Goal: Transaction & Acquisition: Purchase product/service

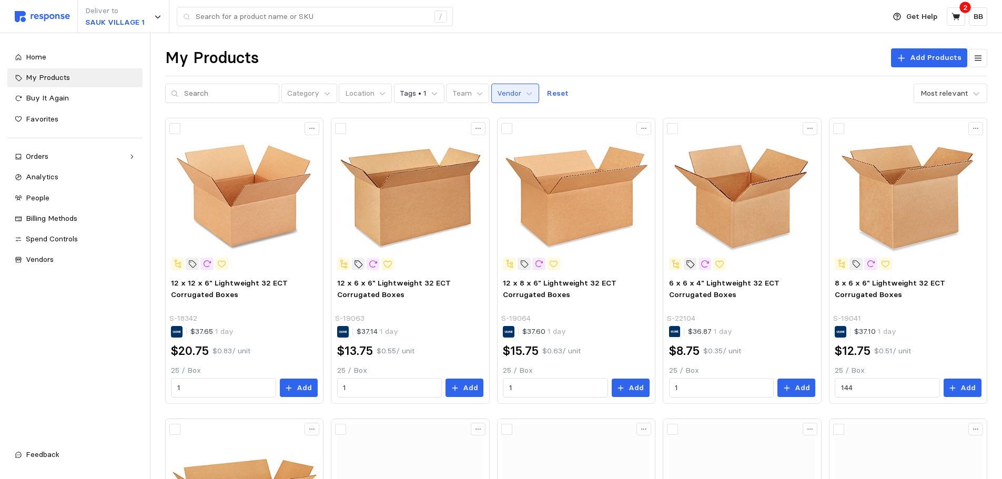
click at [511, 90] on button "Vendor" at bounding box center [515, 94] width 48 height 20
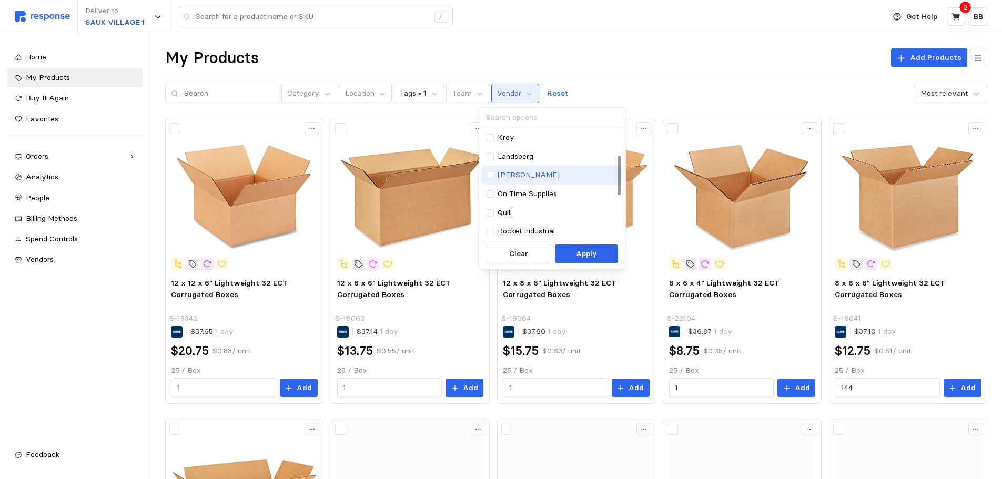
scroll to position [190, 0]
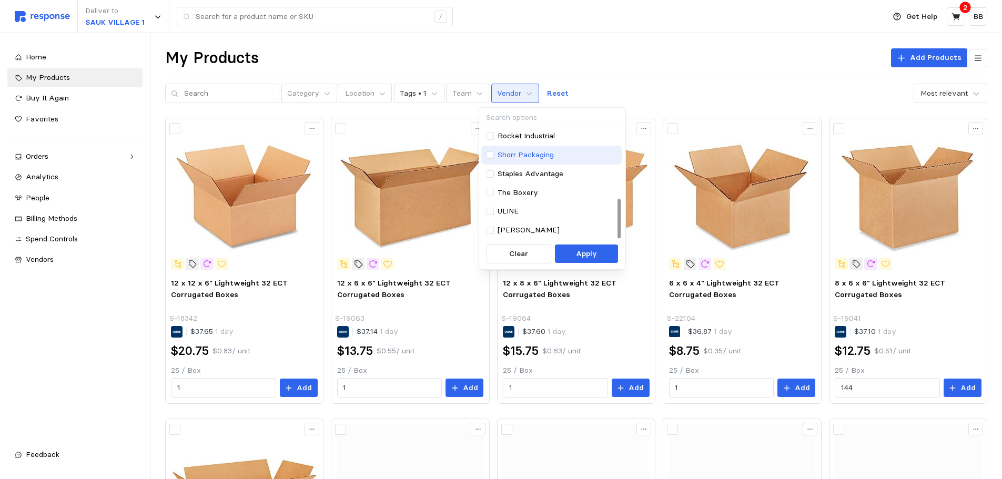
click at [513, 156] on p "Shorr Packaging" at bounding box center [526, 155] width 56 height 12
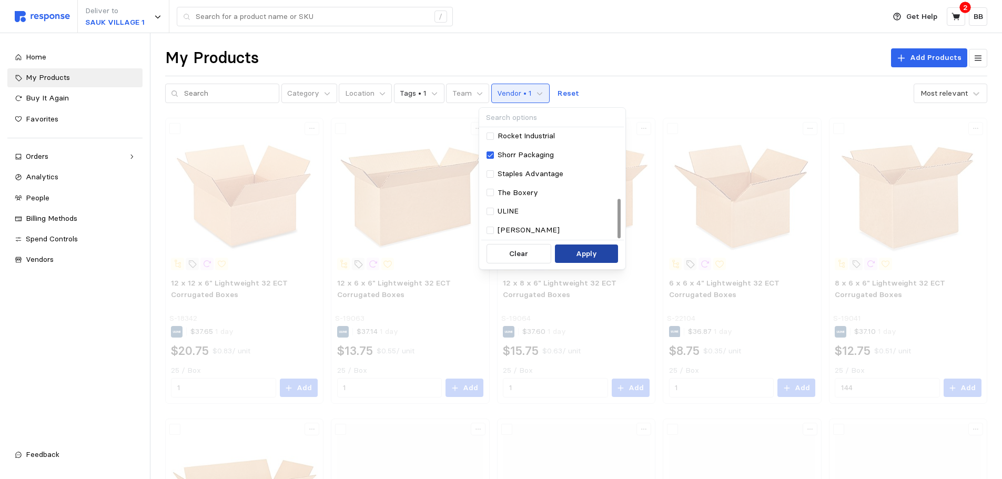
click at [575, 252] on button "Apply" at bounding box center [587, 254] width 64 height 19
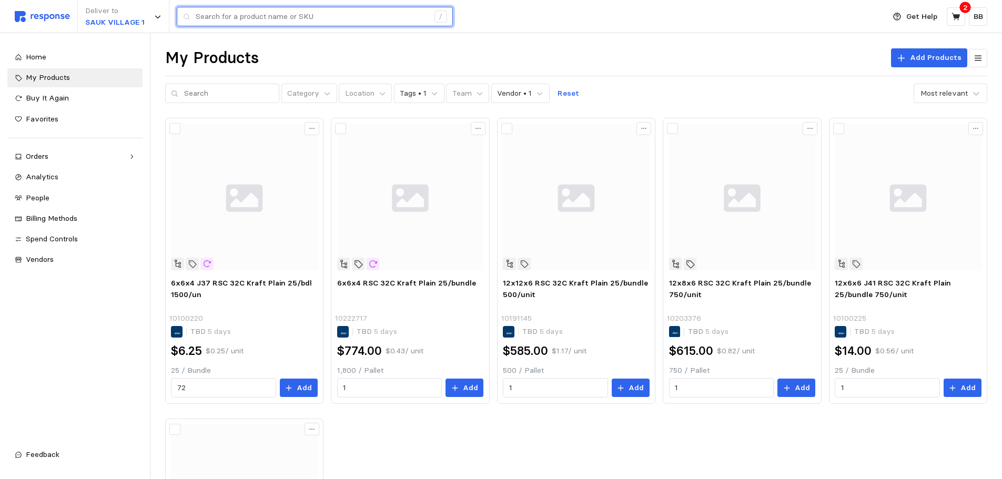
click at [339, 22] on input "text" at bounding box center [312, 16] width 233 height 19
paste input "10222697-EA"
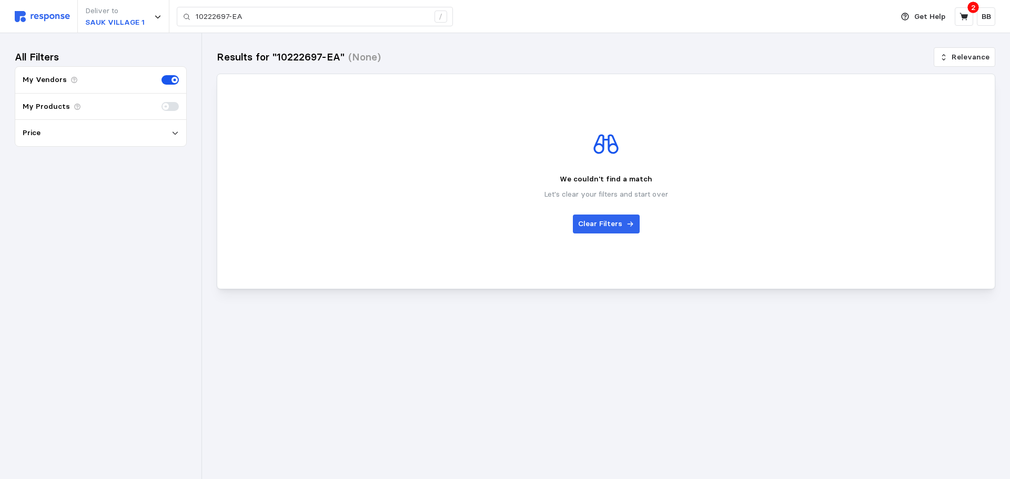
click at [51, 16] on img at bounding box center [42, 16] width 55 height 11
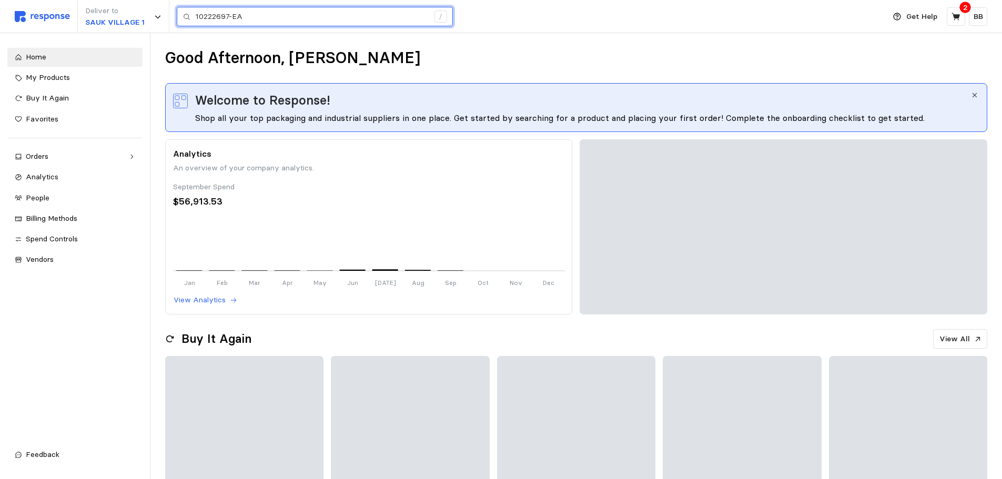
click at [277, 24] on input "10222697-EA" at bounding box center [312, 16] width 233 height 19
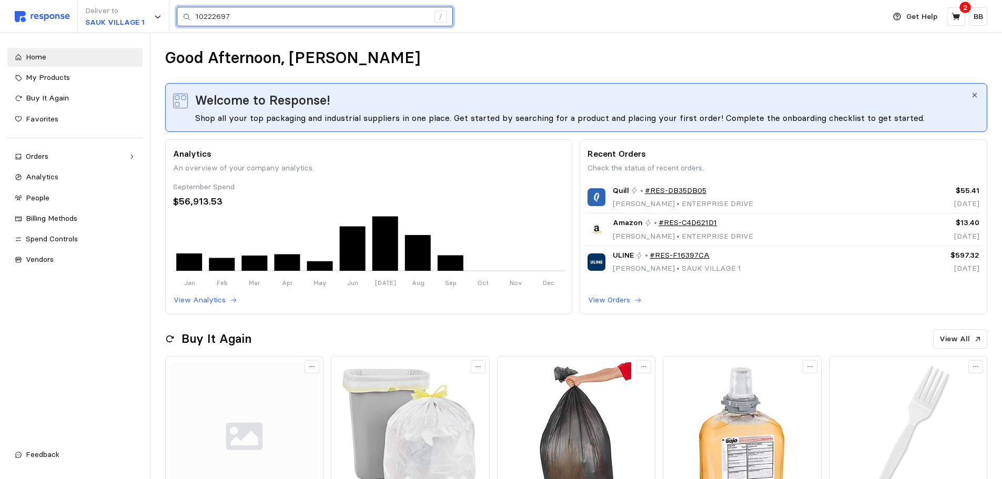
type input "10222697"
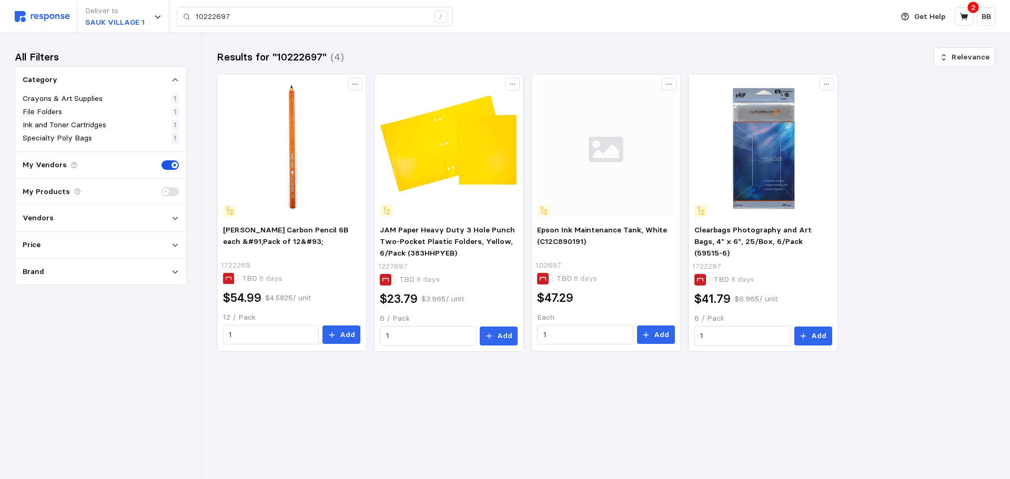
click at [52, 10] on div "Deliver to [GEOGRAPHIC_DATA] 1 10222697 /" at bounding box center [451, 16] width 873 height 33
click at [52, 12] on img at bounding box center [42, 16] width 55 height 11
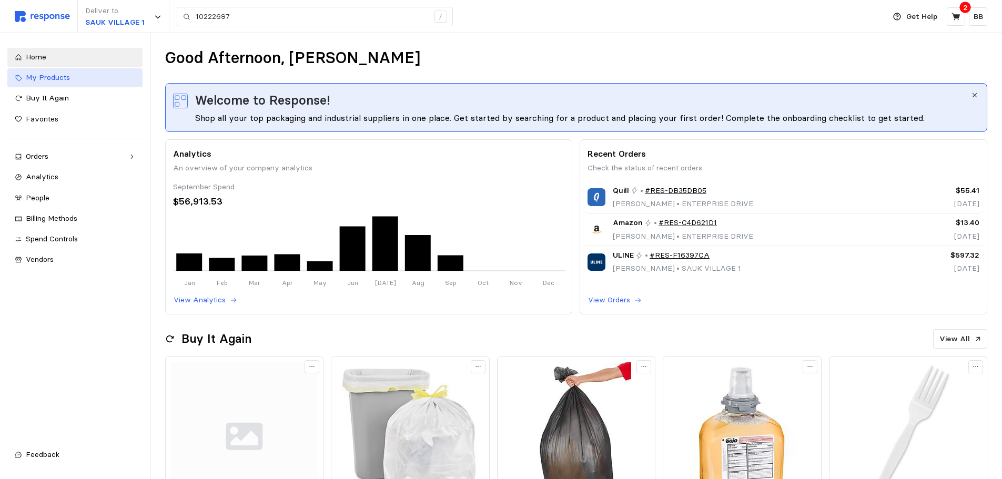
click at [44, 79] on span "My Products" at bounding box center [48, 77] width 44 height 9
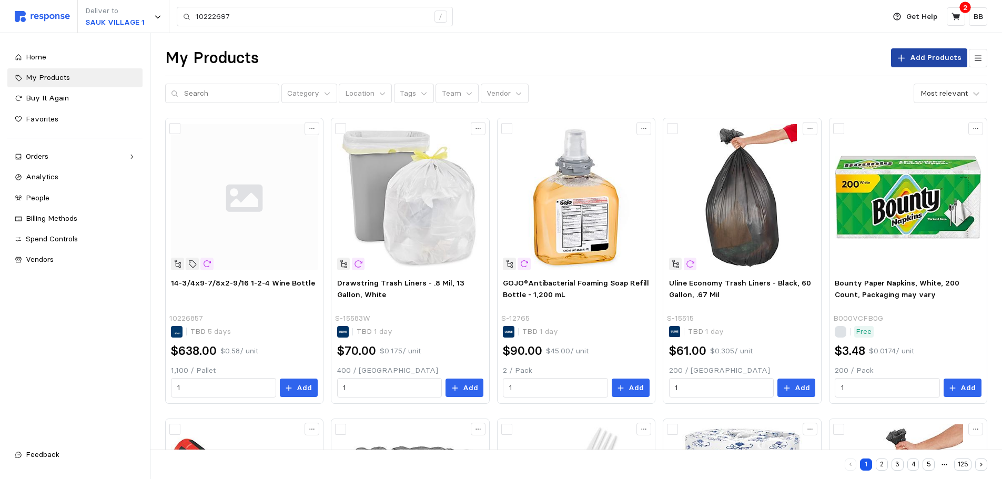
click at [917, 56] on p "Add Products" at bounding box center [936, 58] width 52 height 12
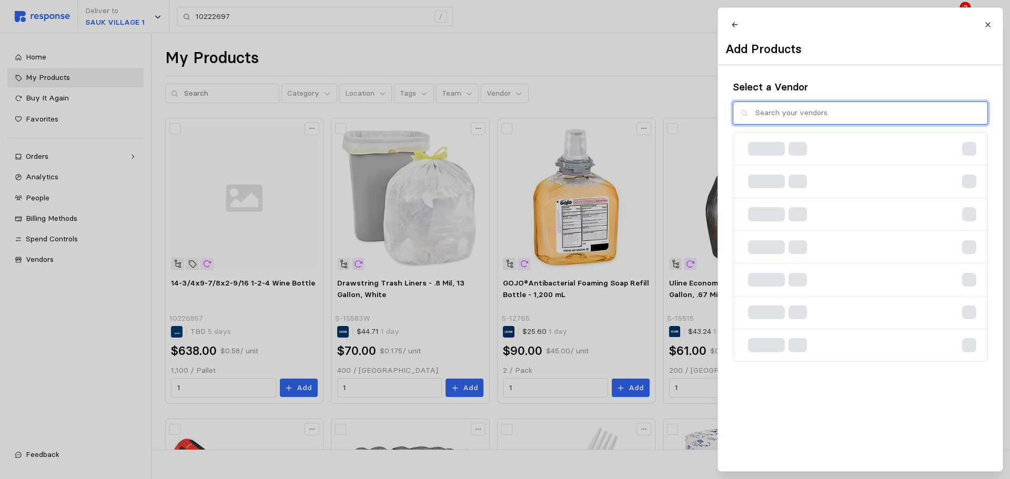
click at [772, 118] on input "text" at bounding box center [867, 113] width 225 height 23
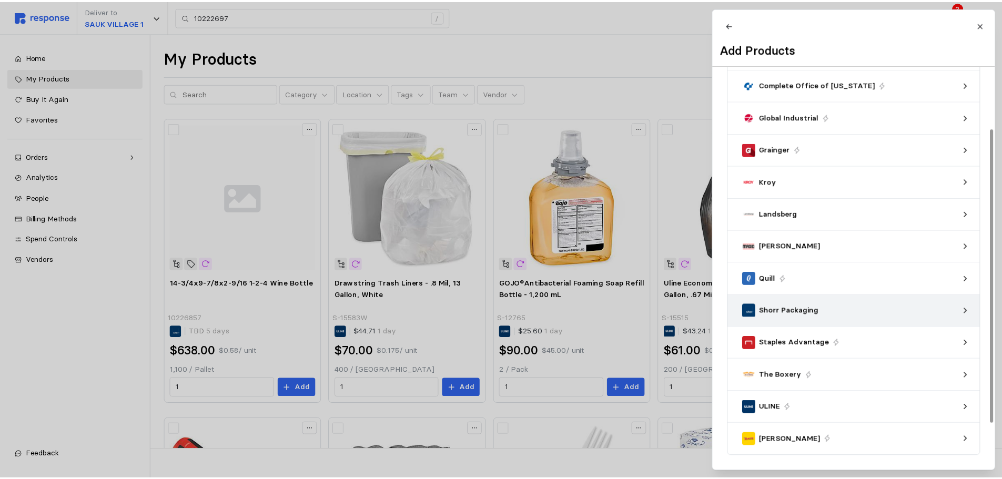
scroll to position [136, 0]
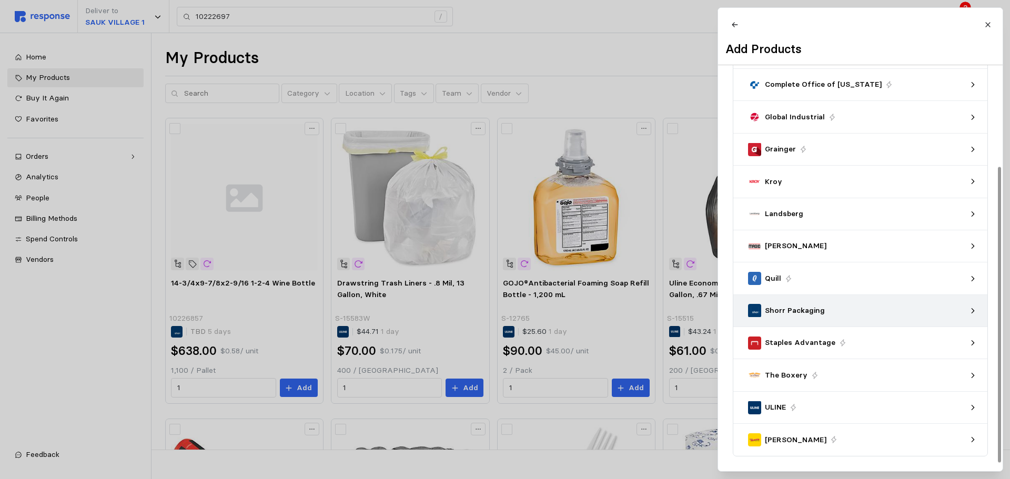
click at [811, 313] on p "Shorr Packaging" at bounding box center [795, 311] width 60 height 12
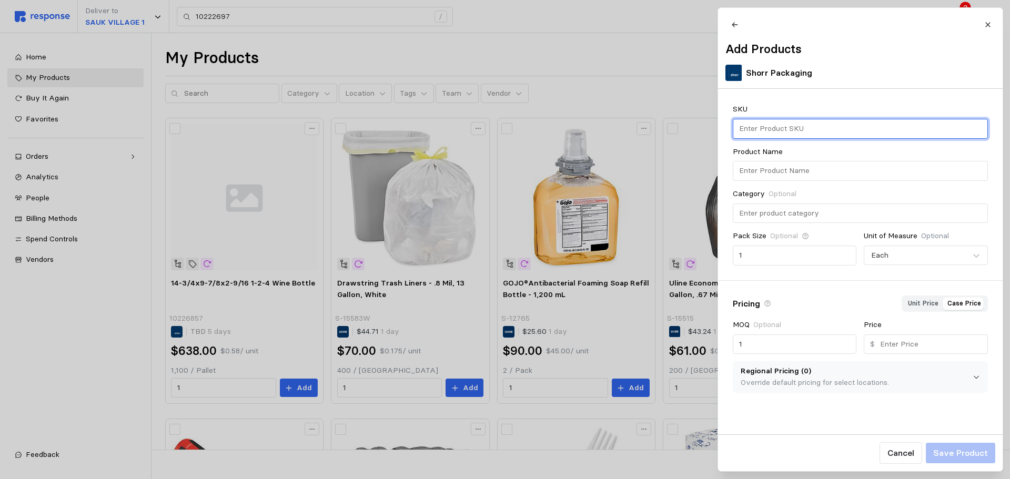
click at [817, 135] on input "text" at bounding box center [859, 128] width 243 height 19
paste input "10222697-EA"
type input "10222697-EA"
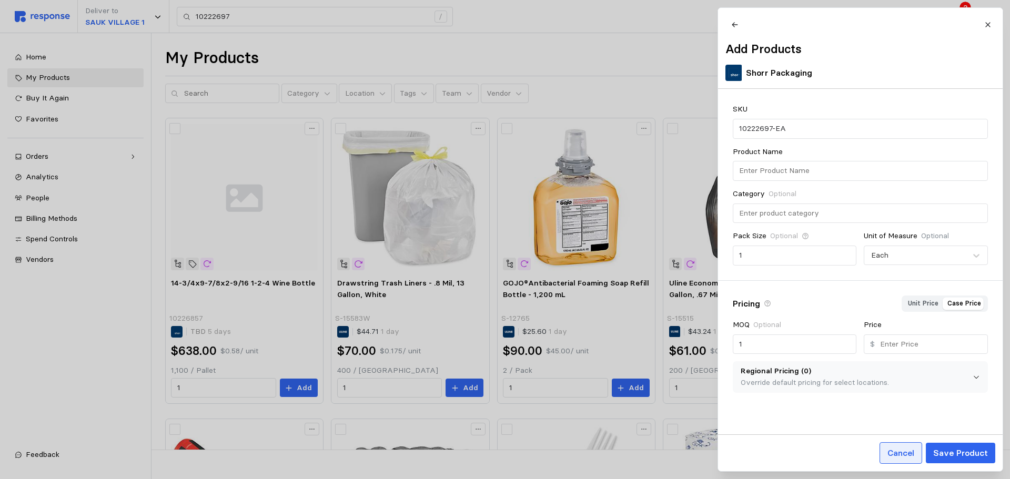
click at [908, 454] on p "Cancel" at bounding box center [900, 453] width 27 height 13
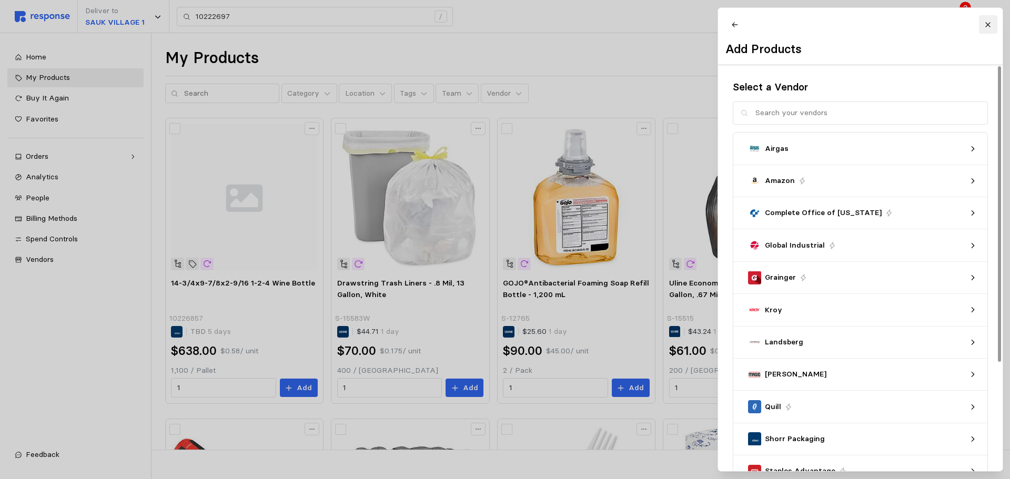
click at [983, 24] on button at bounding box center [987, 24] width 18 height 18
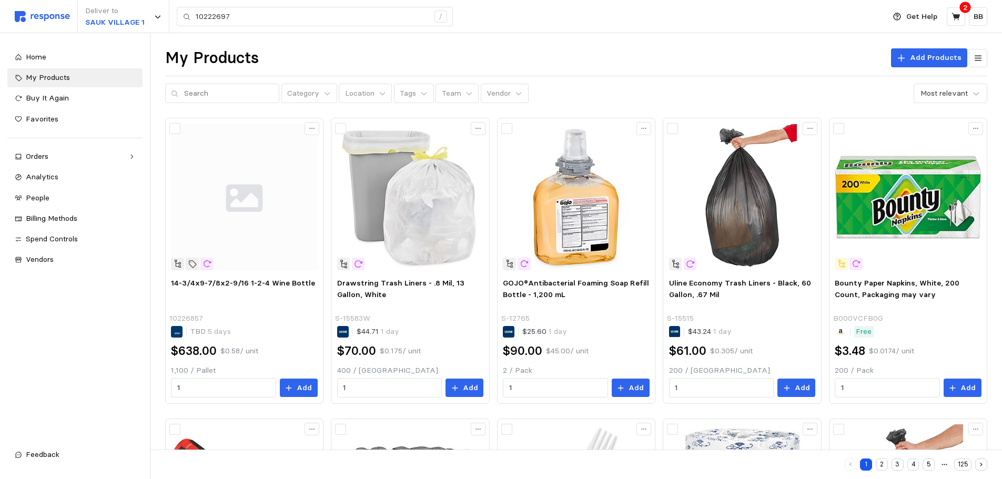
click at [280, 55] on div "My Products Add Products" at bounding box center [576, 58] width 822 height 21
click at [50, 79] on span "My Products" at bounding box center [48, 77] width 44 height 9
click at [47, 119] on span "Favorites" at bounding box center [42, 118] width 33 height 9
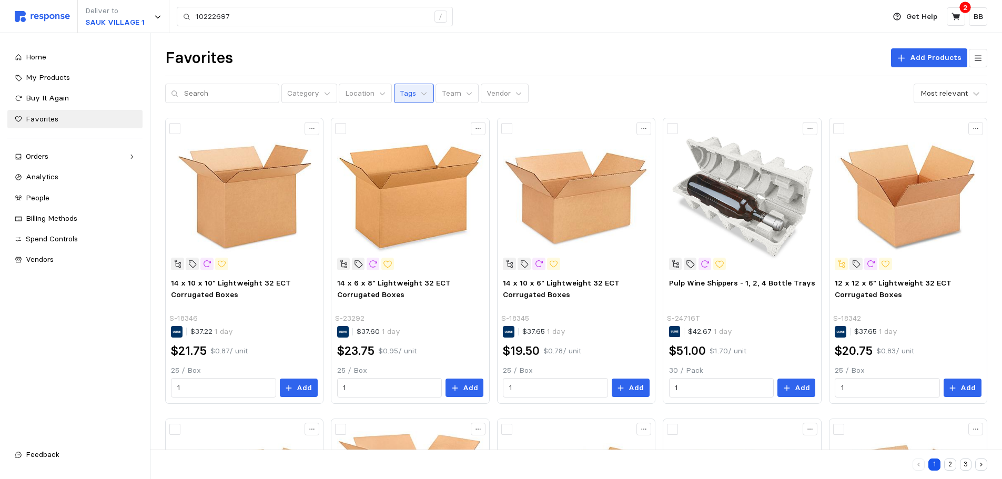
click at [401, 87] on button "Tags" at bounding box center [414, 94] width 40 height 20
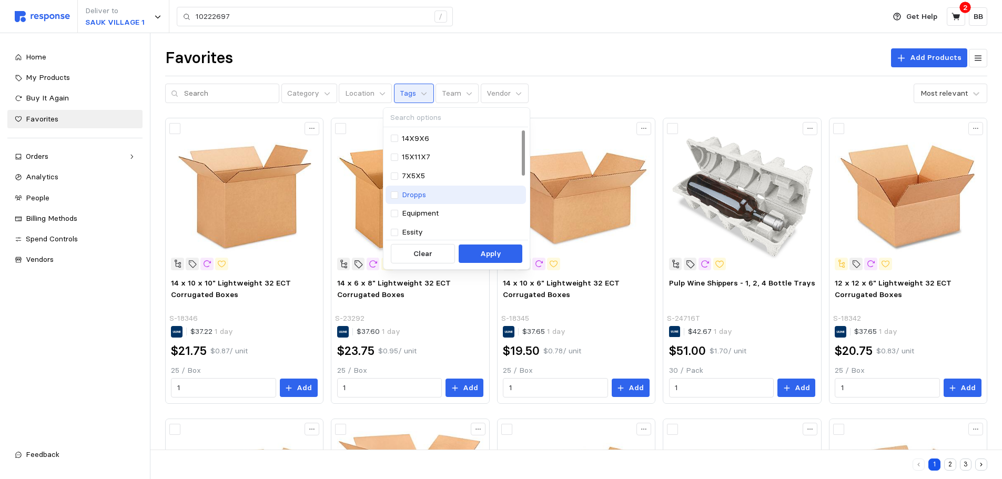
click at [428, 194] on div "Dropps" at bounding box center [456, 195] width 130 height 12
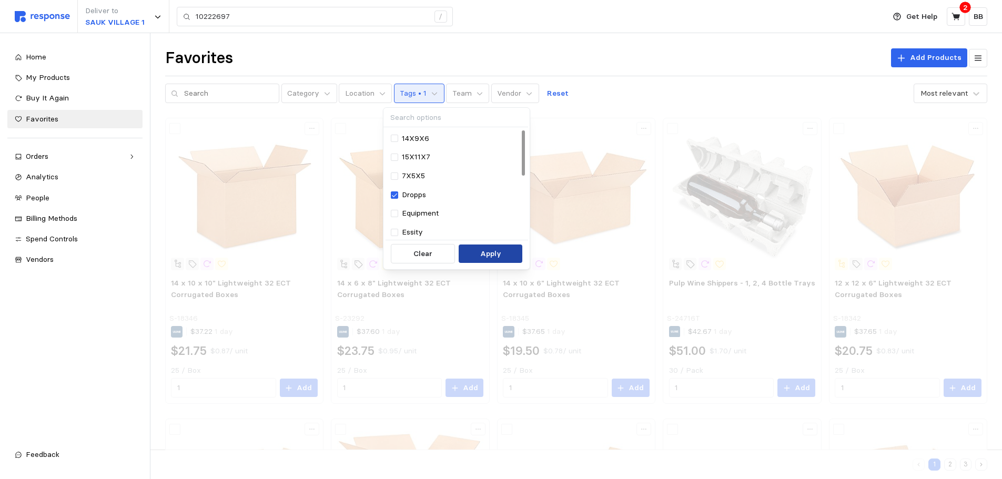
click at [478, 251] on button "Apply" at bounding box center [491, 254] width 64 height 19
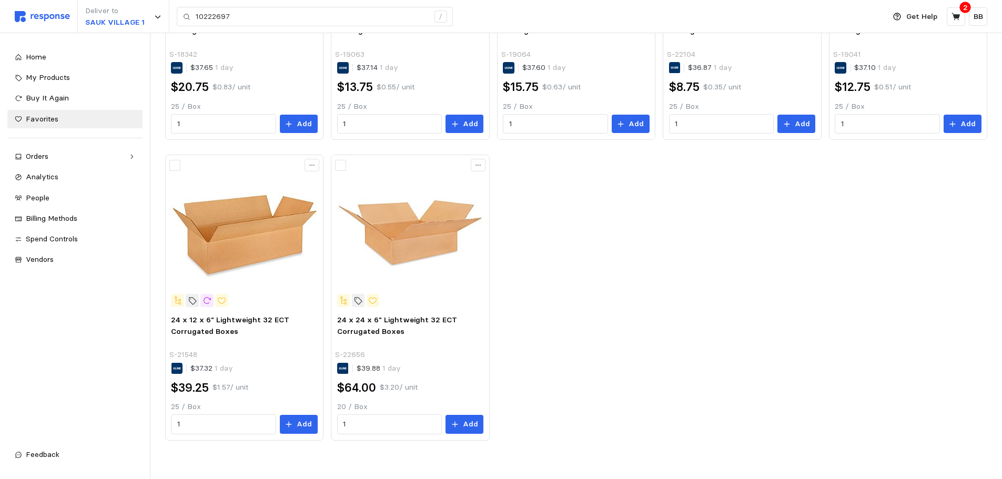
scroll to position [270, 0]
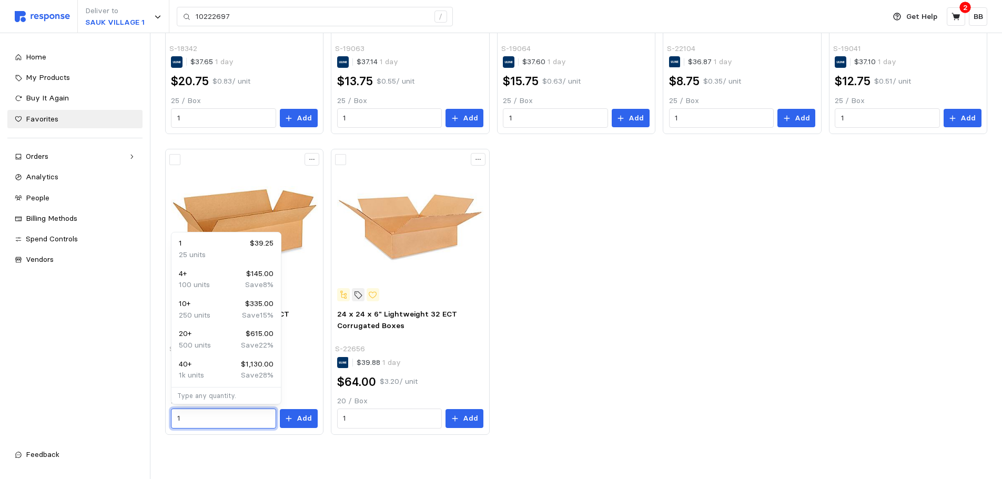
drag, startPoint x: 197, startPoint y: 419, endPoint x: 146, endPoint y: 416, distance: 51.2
click at [146, 416] on div "Deliver to [GEOGRAPHIC_DATA] 1 10222697 / Get Help 2 BB 10222697 / Home My Prod…" at bounding box center [501, 104] width 1002 height 749
click at [203, 307] on div "12 $402.00" at bounding box center [226, 304] width 95 height 12
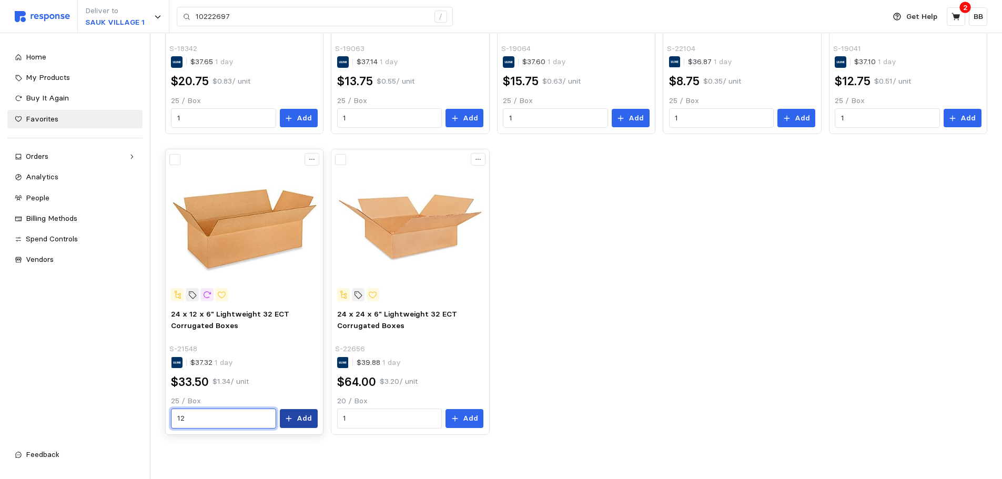
type input "12"
click at [301, 424] on p "Add" at bounding box center [304, 419] width 15 height 12
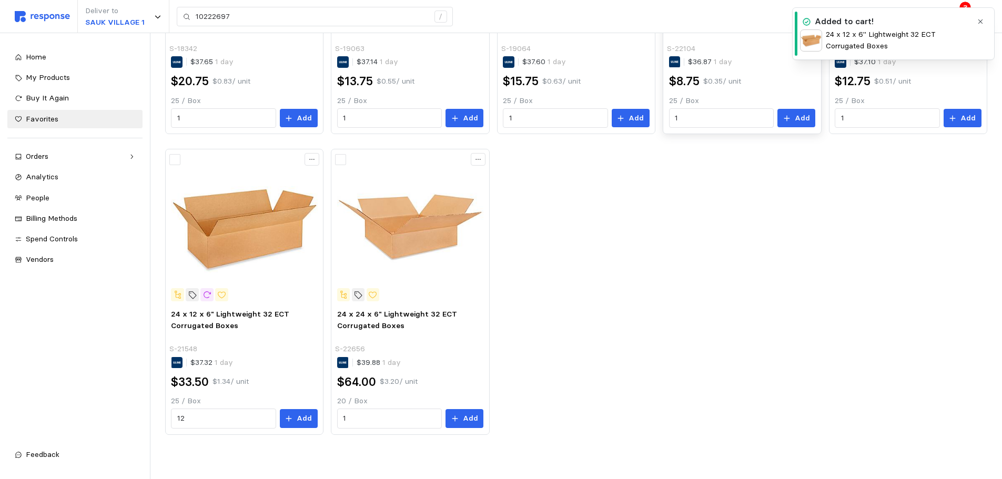
scroll to position [0, 0]
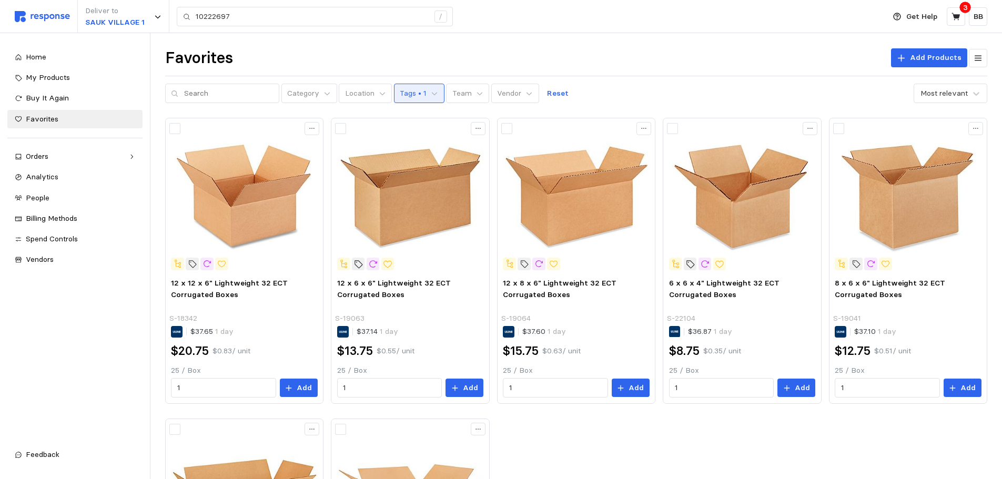
drag, startPoint x: 410, startPoint y: 104, endPoint x: 409, endPoint y: 92, distance: 12.7
click at [410, 103] on div "Favorites Add Products Category Location Tags • 1 Team Vendor Reset Most releva…" at bounding box center [576, 391] width 852 height 716
click at [409, 90] on p "Tags • 1" at bounding box center [413, 94] width 27 height 12
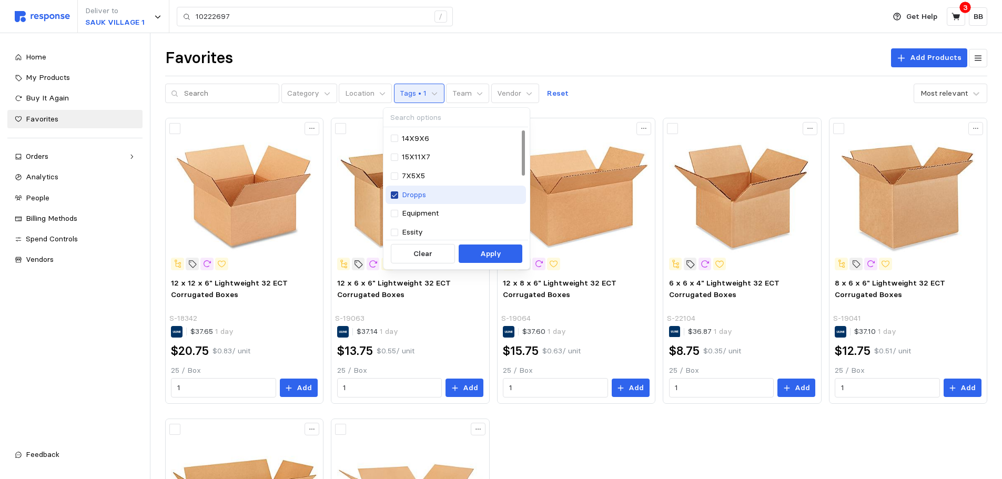
click at [396, 194] on icon at bounding box center [394, 194] width 6 height 7
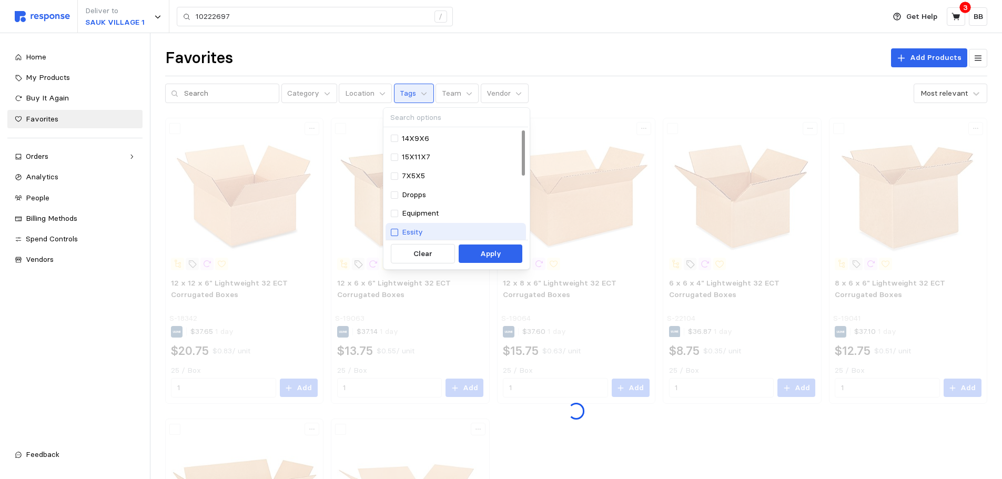
drag, startPoint x: 397, startPoint y: 230, endPoint x: 424, endPoint y: 245, distance: 31.1
click at [397, 231] on div at bounding box center [394, 232] width 7 height 7
click at [480, 257] on button "Apply" at bounding box center [491, 254] width 64 height 19
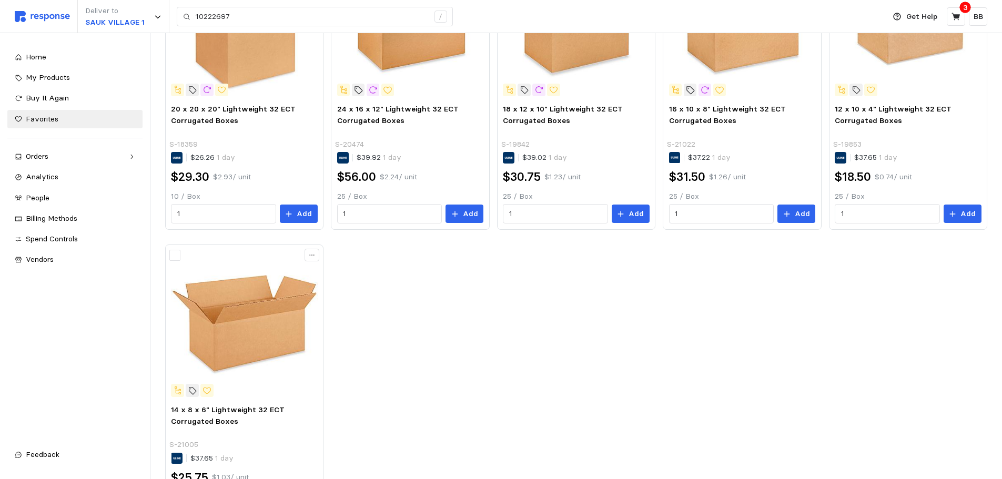
scroll to position [105, 0]
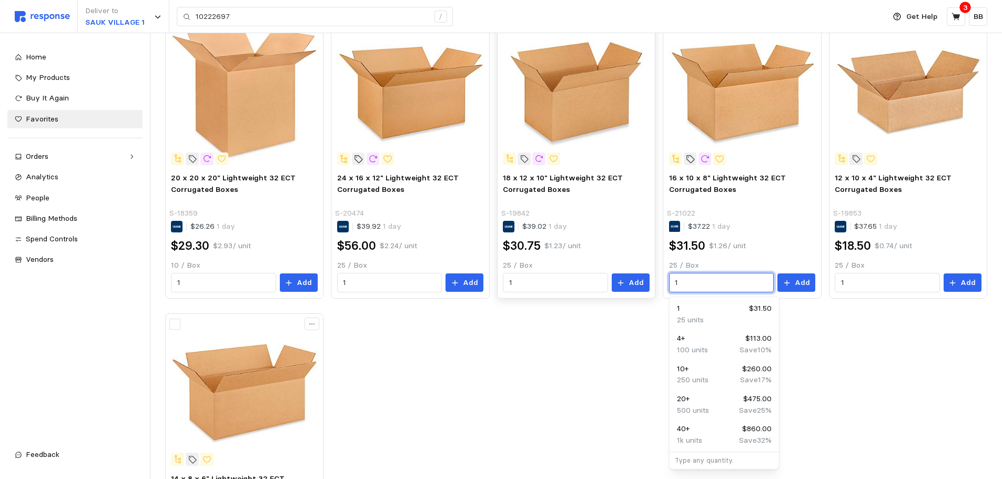
drag, startPoint x: 703, startPoint y: 282, endPoint x: 652, endPoint y: 279, distance: 51.2
click at [652, 279] on div "20 x 20 x 20" Lightweight 32 ECT Corrugated Boxes S-18359 $26.26 1 day $29.30 $…" at bounding box center [576, 306] width 822 height 586
click at [705, 310] on div "24 $570.00" at bounding box center [724, 309] width 95 height 12
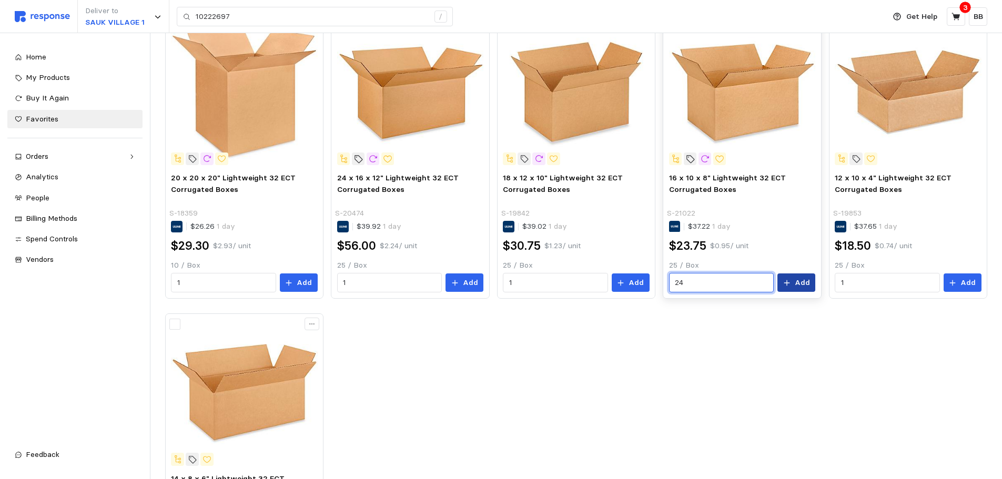
type input "24"
click at [796, 286] on p "Add" at bounding box center [802, 283] width 15 height 12
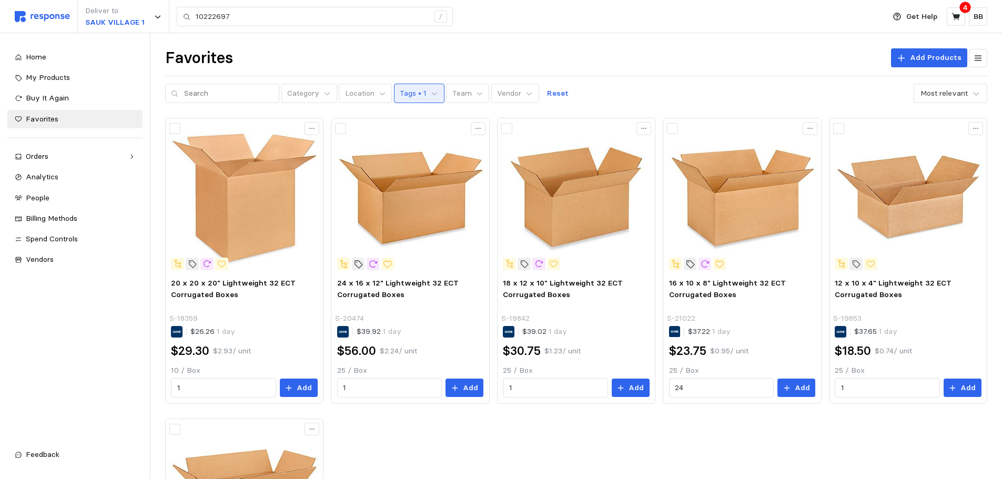
click at [411, 90] on p "Tags • 1" at bounding box center [413, 94] width 27 height 12
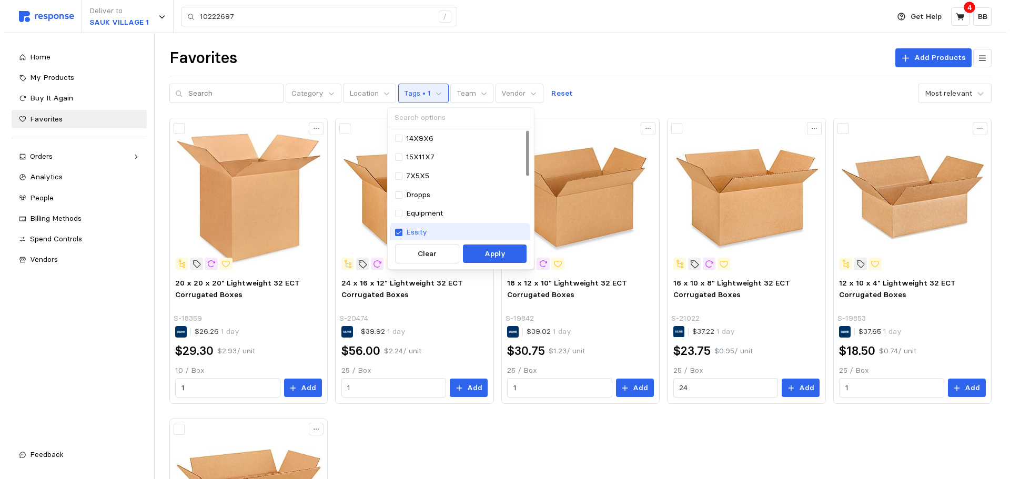
scroll to position [53, 0]
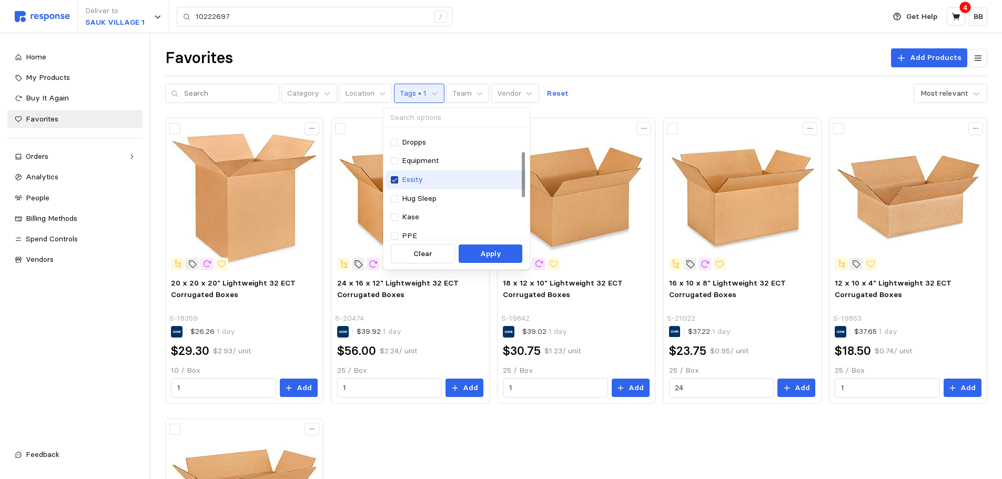
click at [397, 183] on icon at bounding box center [394, 179] width 6 height 7
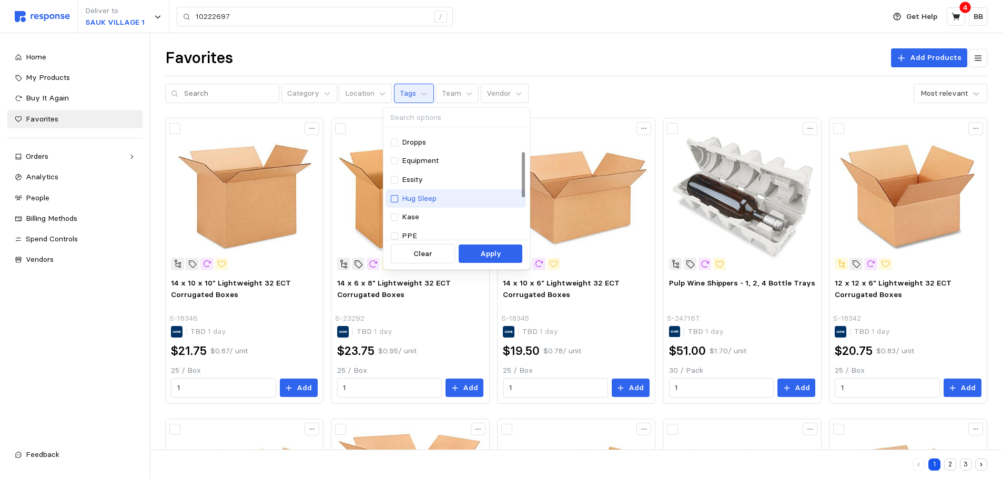
click at [395, 200] on div at bounding box center [394, 198] width 7 height 7
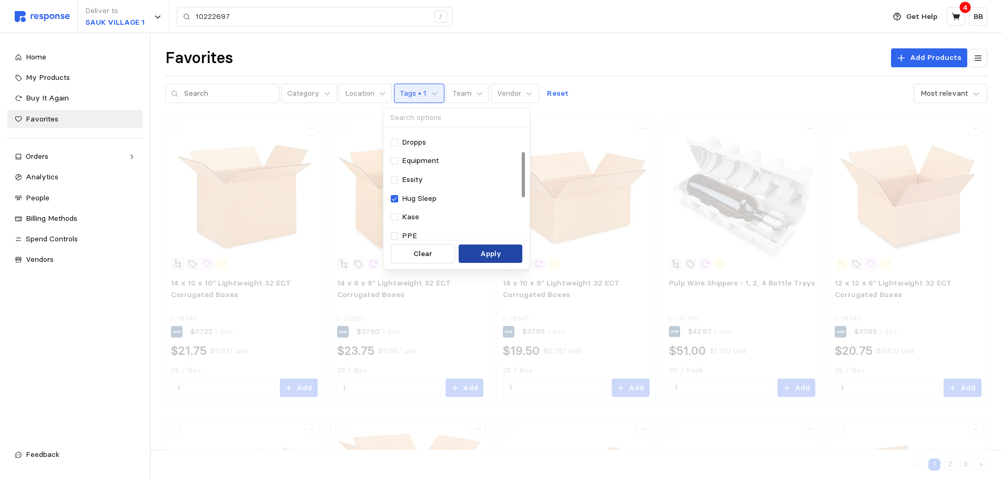
click at [484, 252] on p "Apply" at bounding box center [490, 254] width 21 height 12
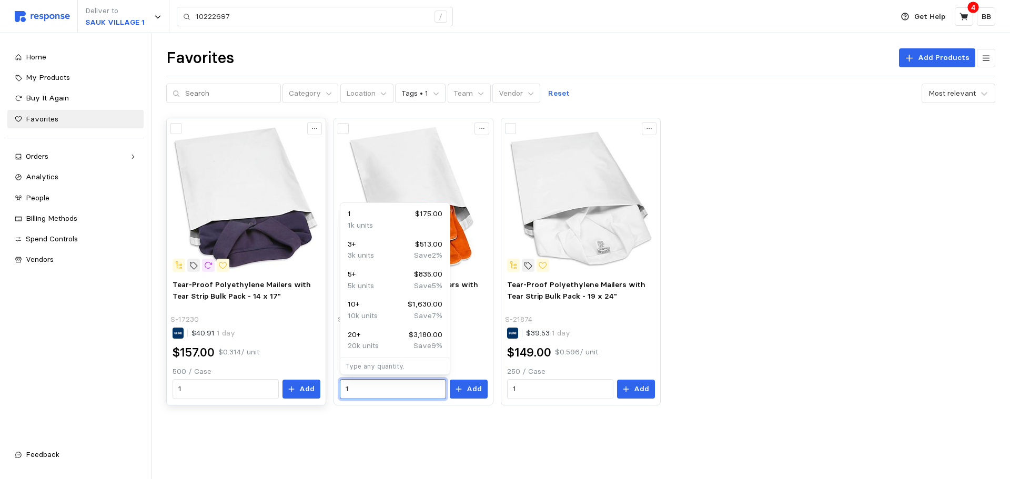
drag, startPoint x: 358, startPoint y: 392, endPoint x: 322, endPoint y: 390, distance: 35.3
click at [322, 390] on div "Tear-Proof Polyethylene Mailers with Tear Strip Bulk Pack - 14 x 17" S-17230 $4…" at bounding box center [580, 261] width 829 height 287
type input "2"
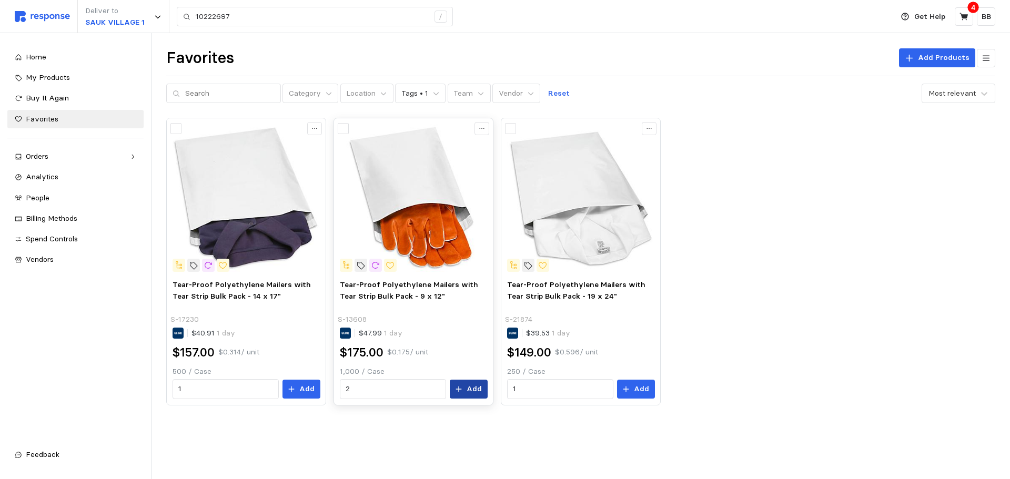
click at [467, 388] on button "Add" at bounding box center [469, 389] width 38 height 19
click at [771, 189] on div "Tear-Proof Polyethylene Mailers with Tear Strip Bulk Pack - 14 x 17" S-17230 $4…" at bounding box center [580, 261] width 829 height 287
click at [960, 14] on icon at bounding box center [963, 16] width 9 height 9
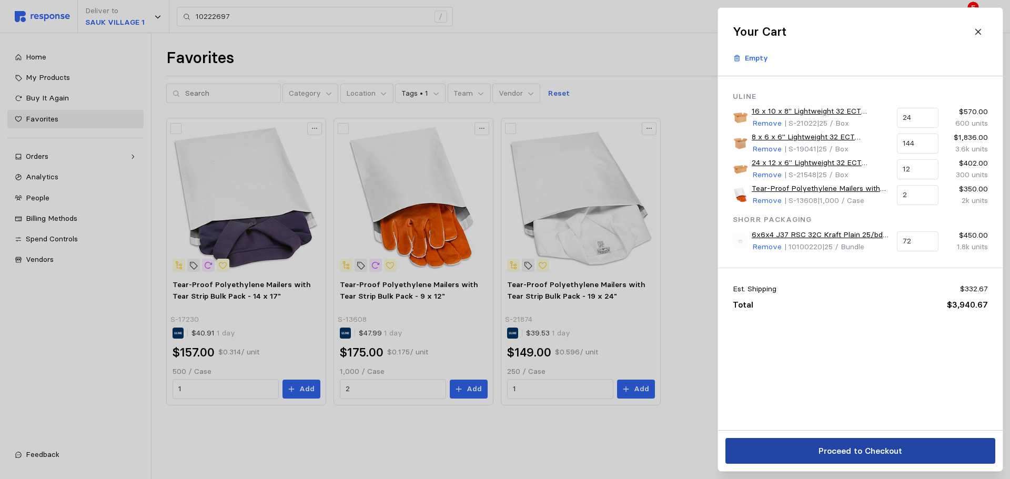
click at [826, 453] on p "Proceed to Checkout" at bounding box center [860, 450] width 84 height 13
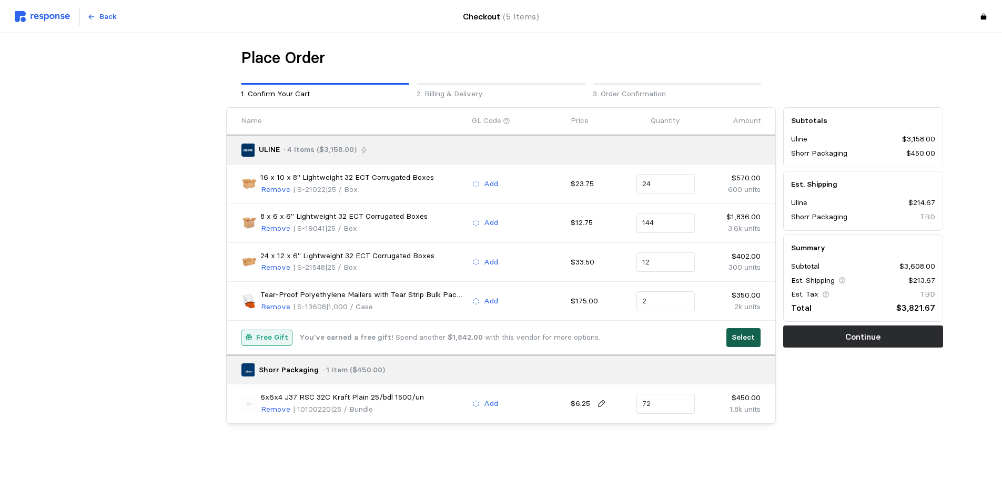
click at [733, 339] on button "Select" at bounding box center [743, 337] width 34 height 19
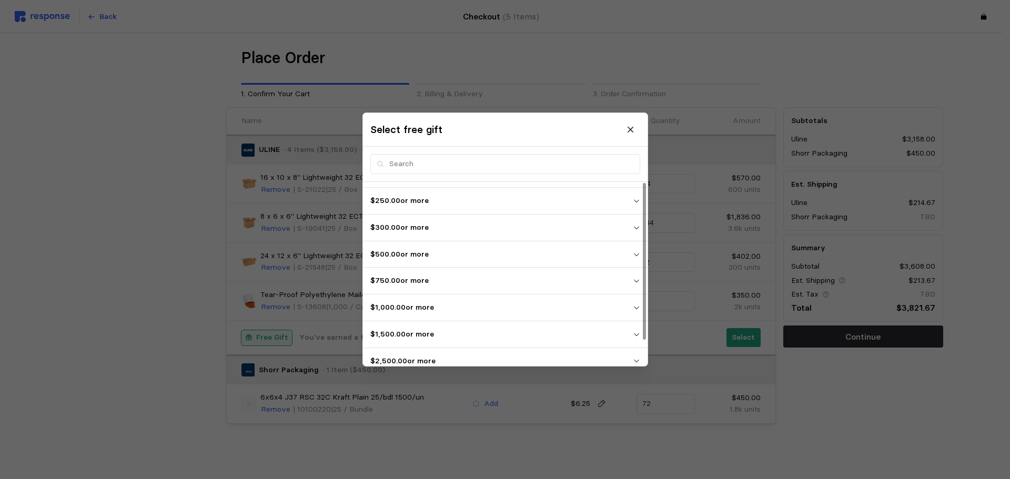
scroll to position [29, 0]
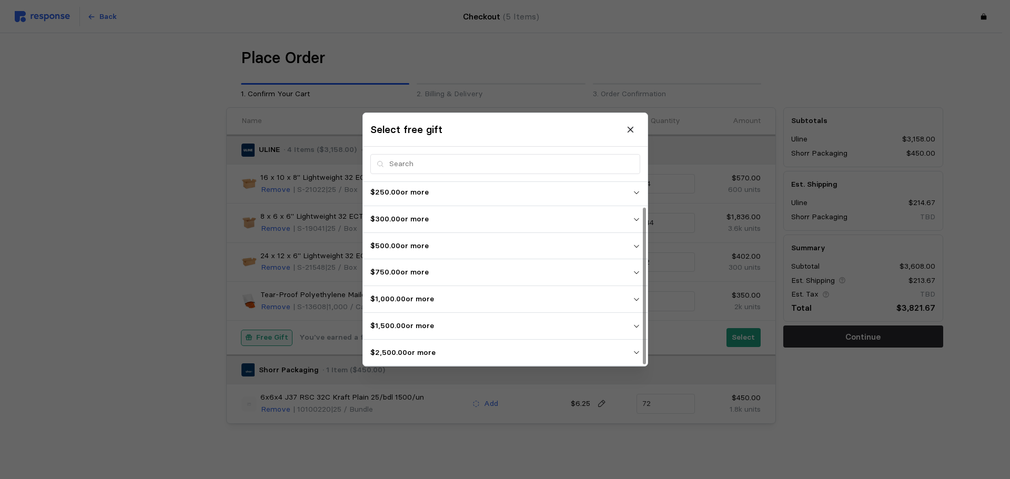
click at [428, 351] on p "$2,500.00 or more" at bounding box center [501, 353] width 262 height 12
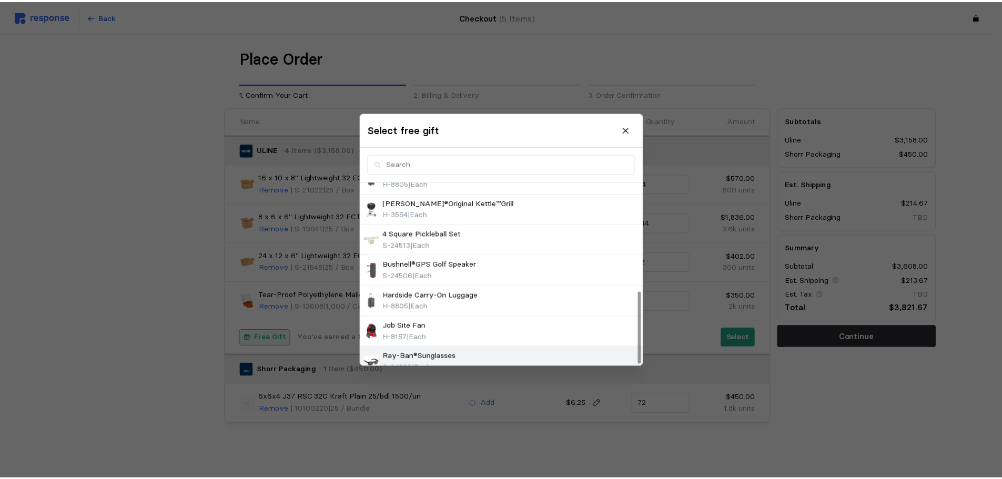
scroll to position [275, 0]
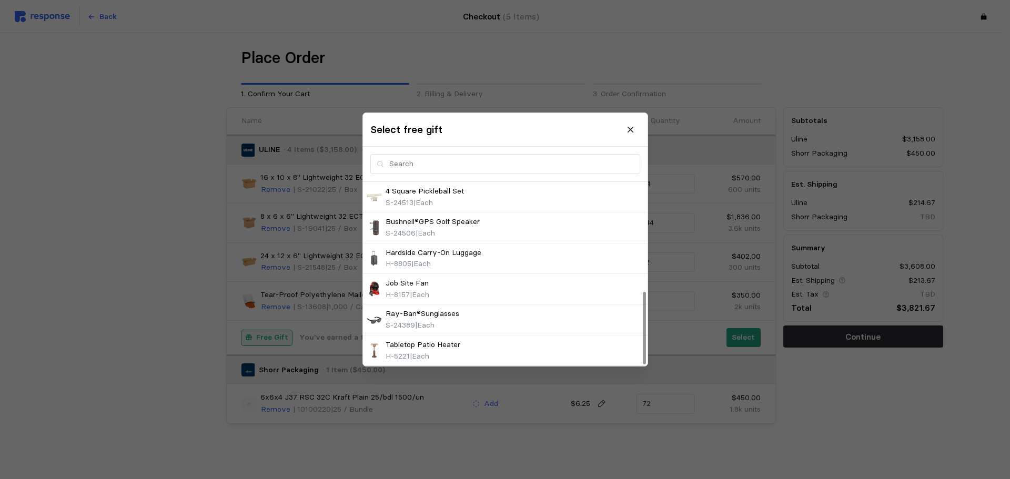
drag, startPoint x: 418, startPoint y: 280, endPoint x: 694, endPoint y: 326, distance: 280.0
click at [418, 280] on p "Job Site Fan" at bounding box center [407, 284] width 43 height 12
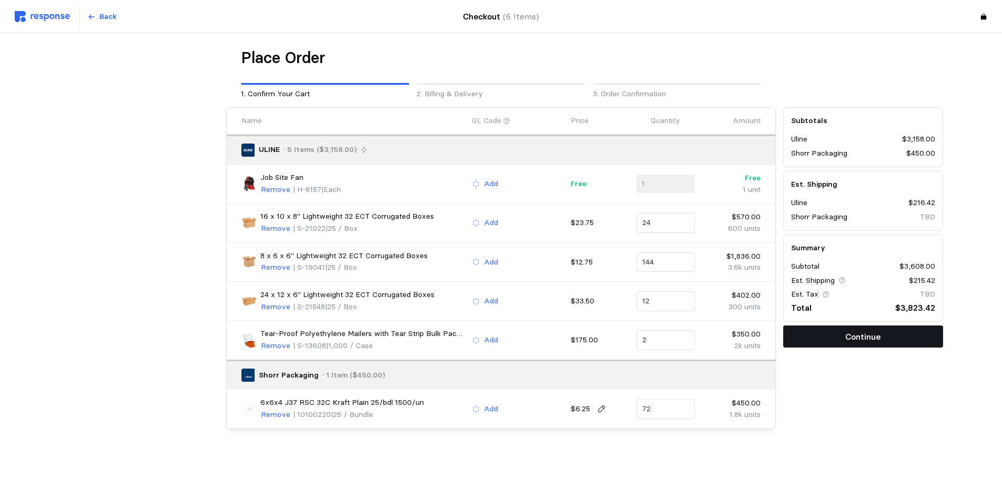
click at [875, 341] on p "Continue" at bounding box center [862, 336] width 35 height 13
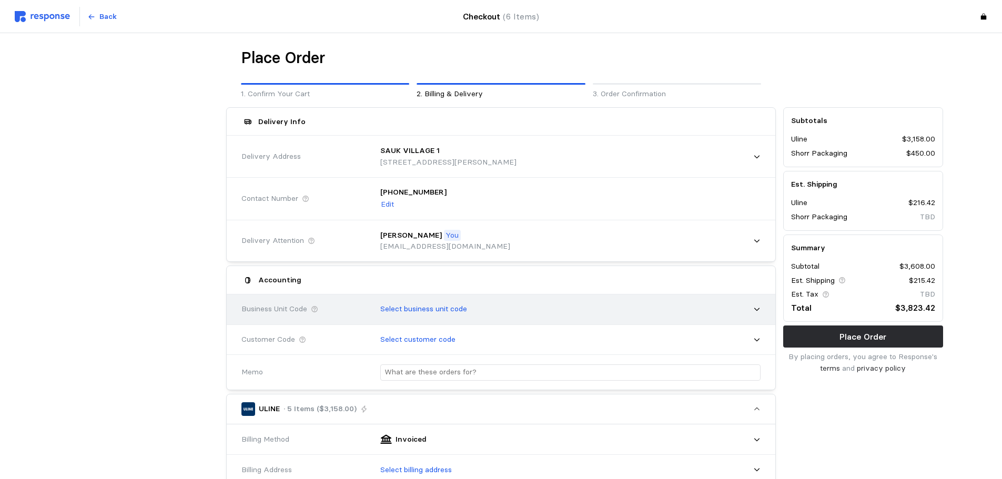
click at [426, 303] on div "Select business unit code" at bounding box center [567, 309] width 388 height 26
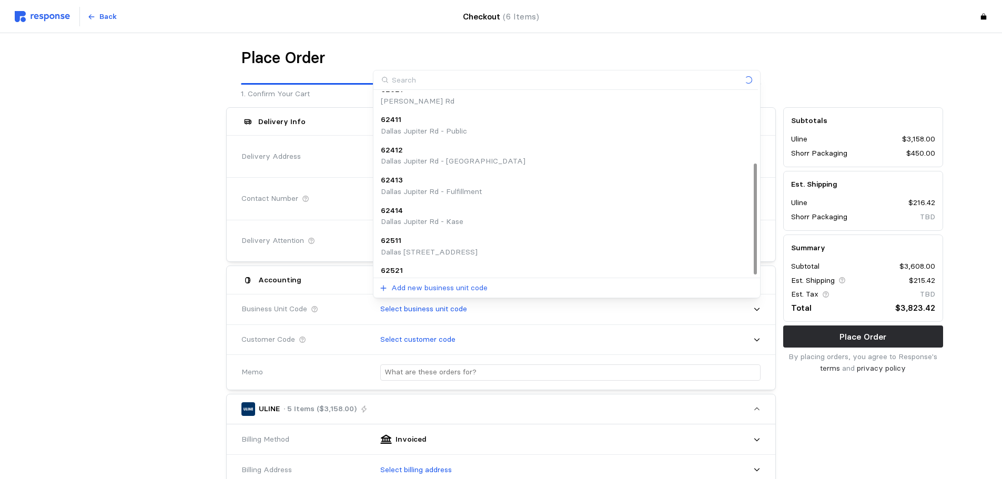
scroll to position [118, 0]
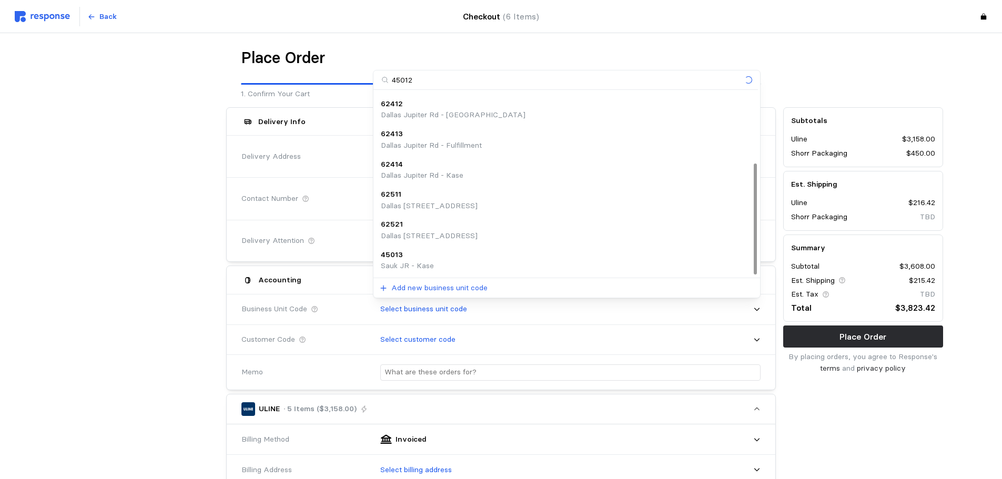
type input "45012"
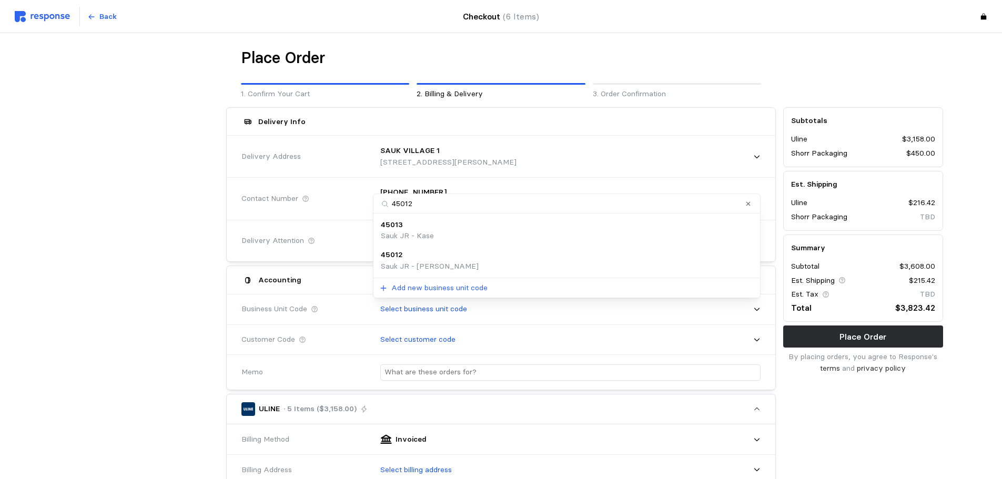
scroll to position [0, 0]
click at [424, 261] on p "Sauk JR - [PERSON_NAME]" at bounding box center [430, 267] width 98 height 12
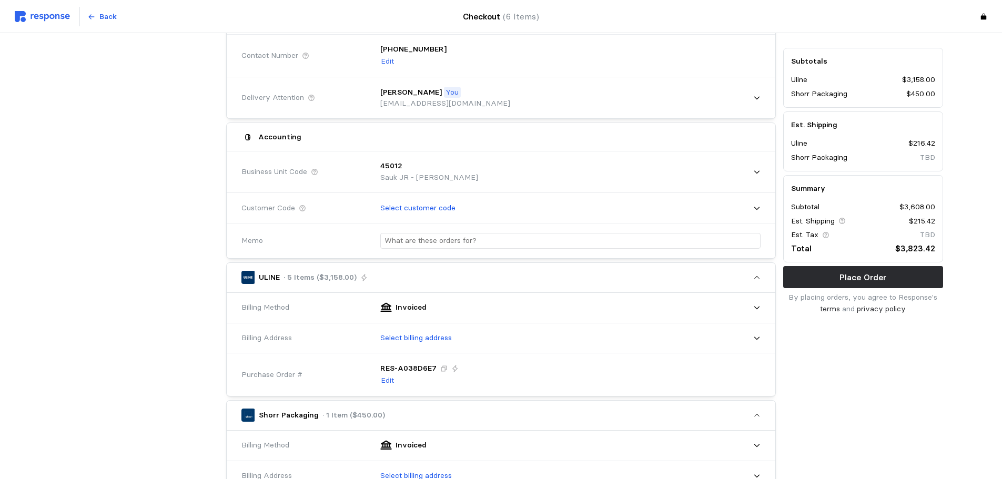
scroll to position [158, 0]
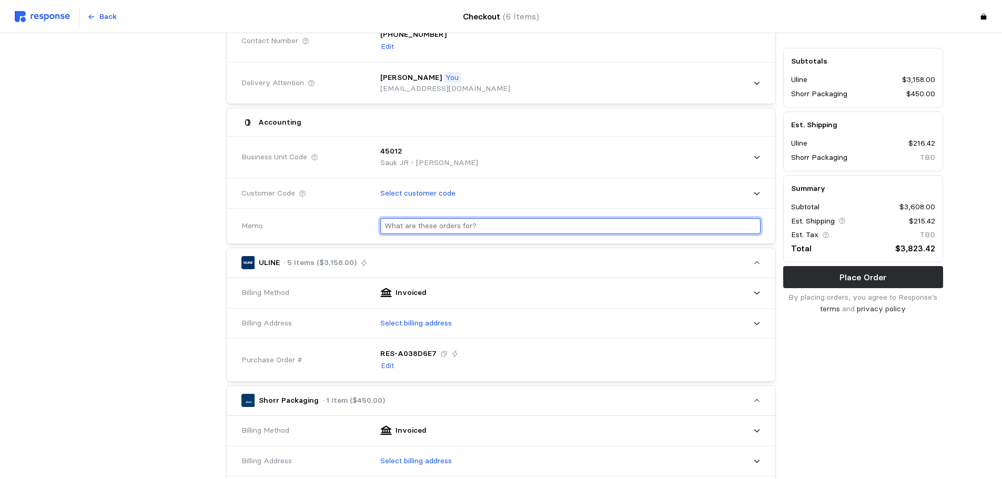
click at [490, 226] on input "text" at bounding box center [570, 226] width 372 height 15
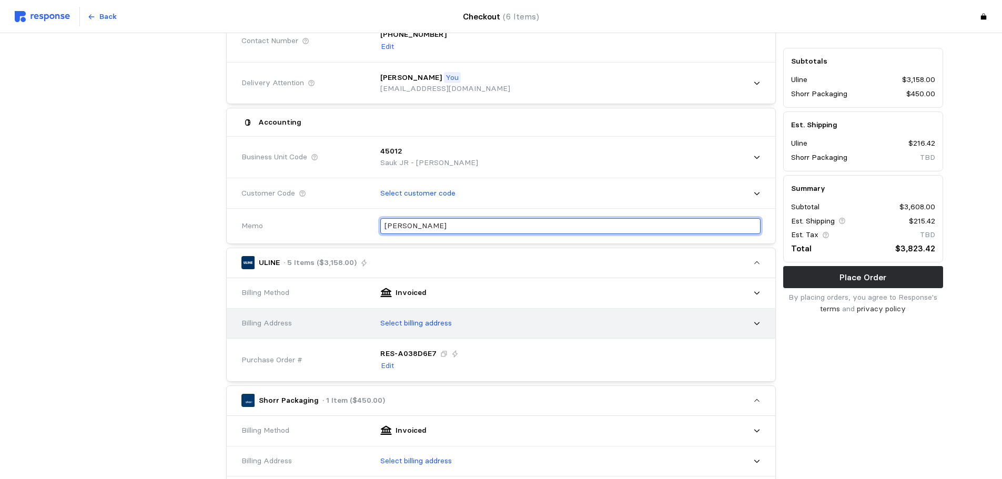
type input "[PERSON_NAME]"
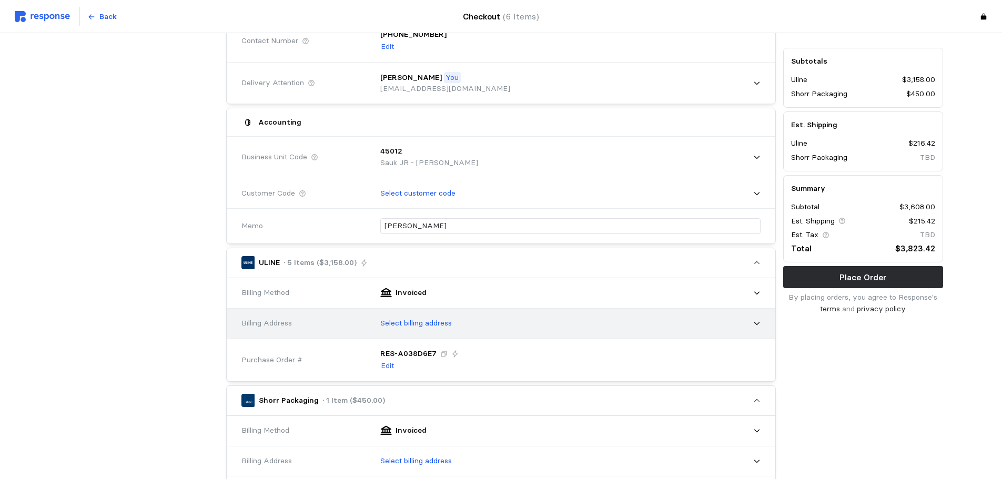
click at [434, 320] on p "Select billing address" at bounding box center [416, 324] width 72 height 12
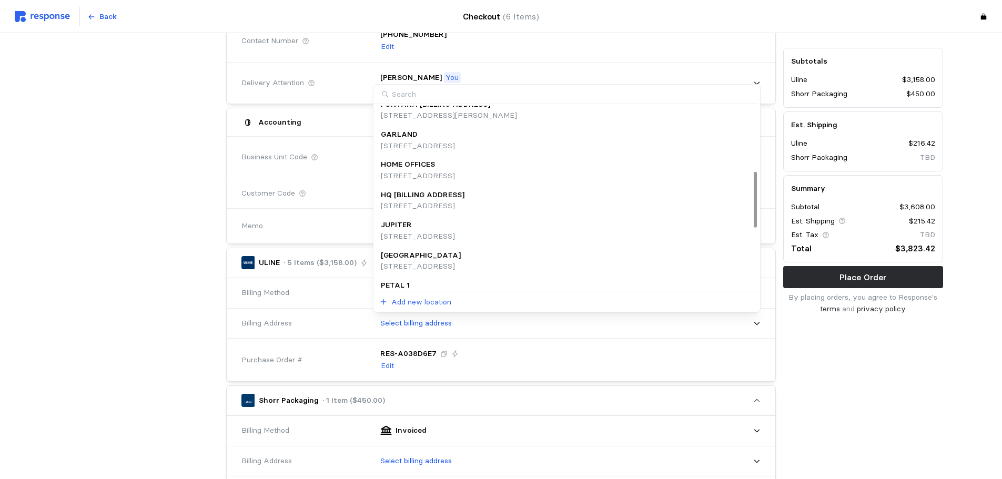
scroll to position [223, 0]
click at [445, 199] on p "[STREET_ADDRESS]" at bounding box center [423, 205] width 84 height 12
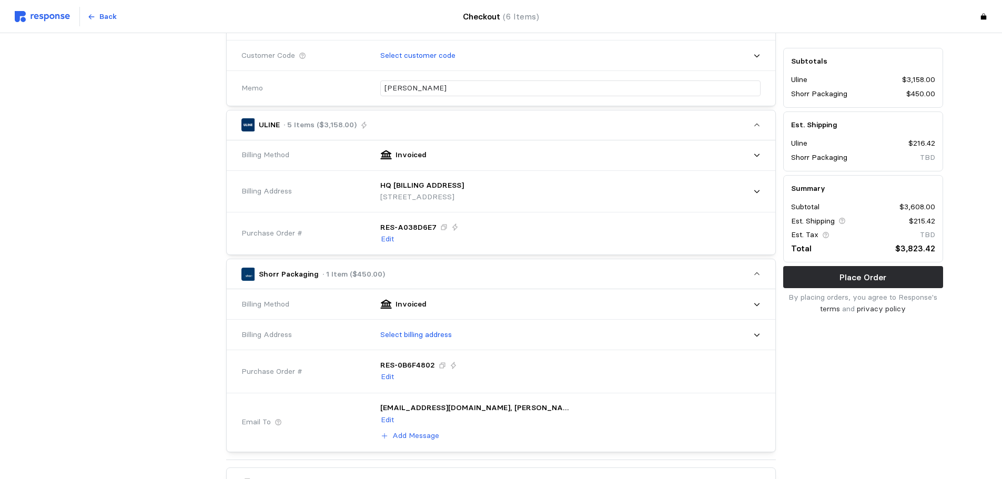
scroll to position [316, 0]
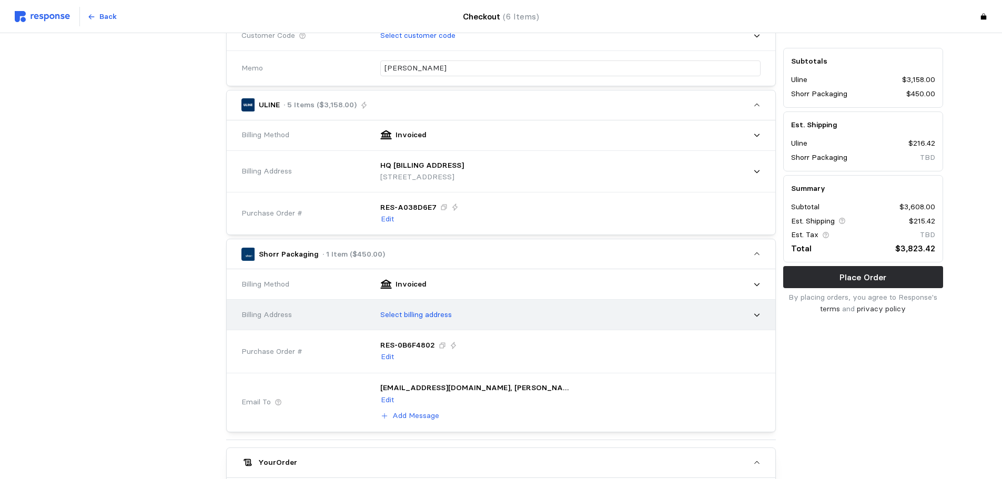
click at [432, 310] on p "Select billing address" at bounding box center [416, 315] width 72 height 12
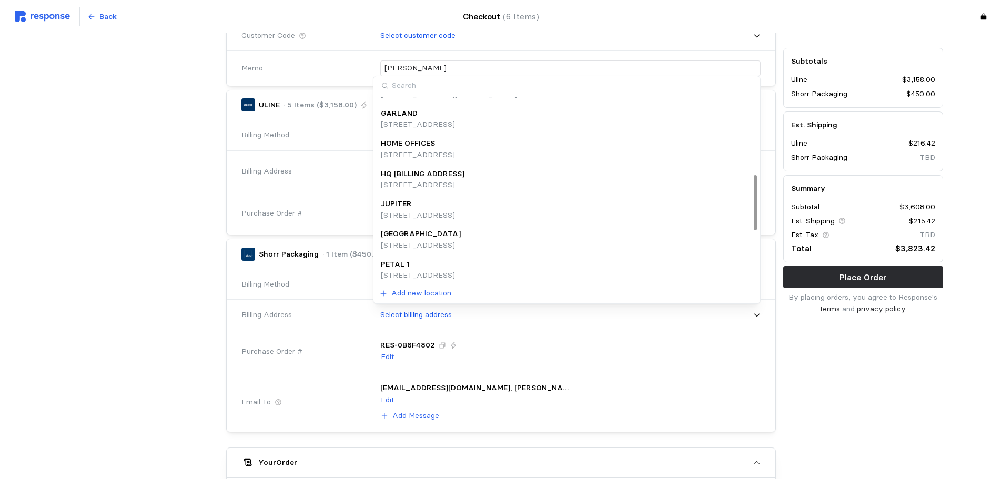
scroll to position [209, 0]
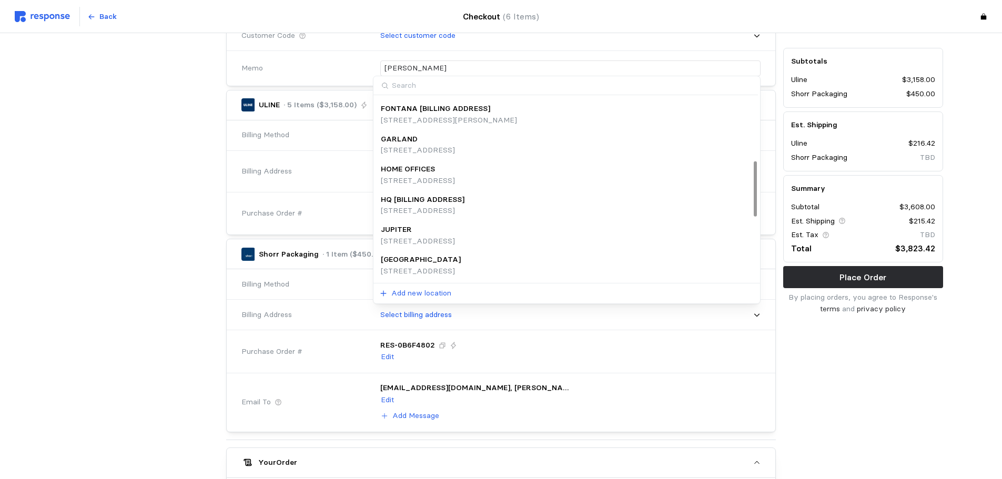
click at [443, 203] on p "HQ [BILLING ADDRESS]" at bounding box center [423, 200] width 84 height 12
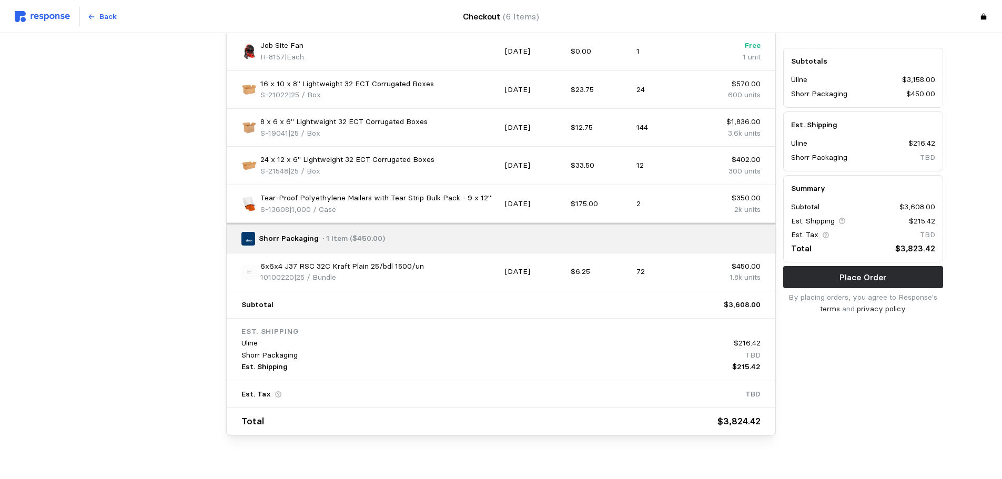
scroll to position [842, 0]
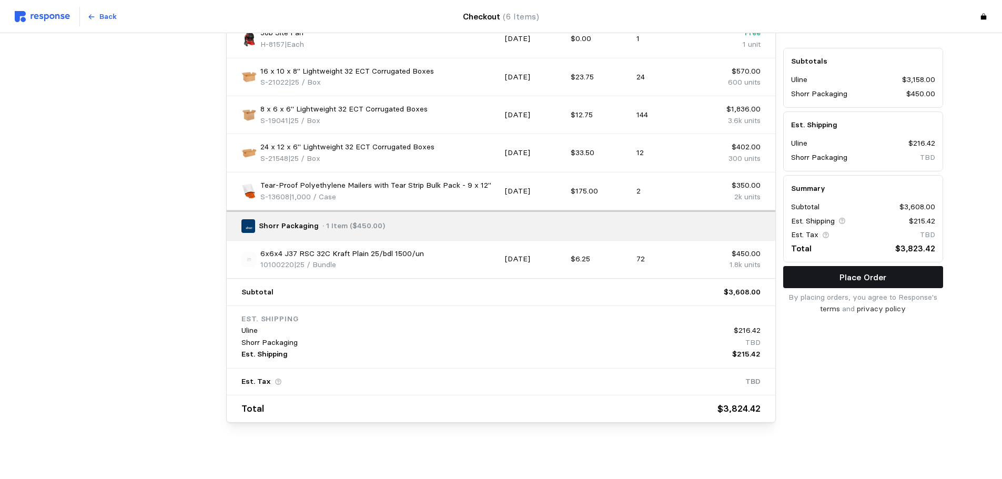
click at [814, 279] on button "Place Order" at bounding box center [863, 278] width 160 height 22
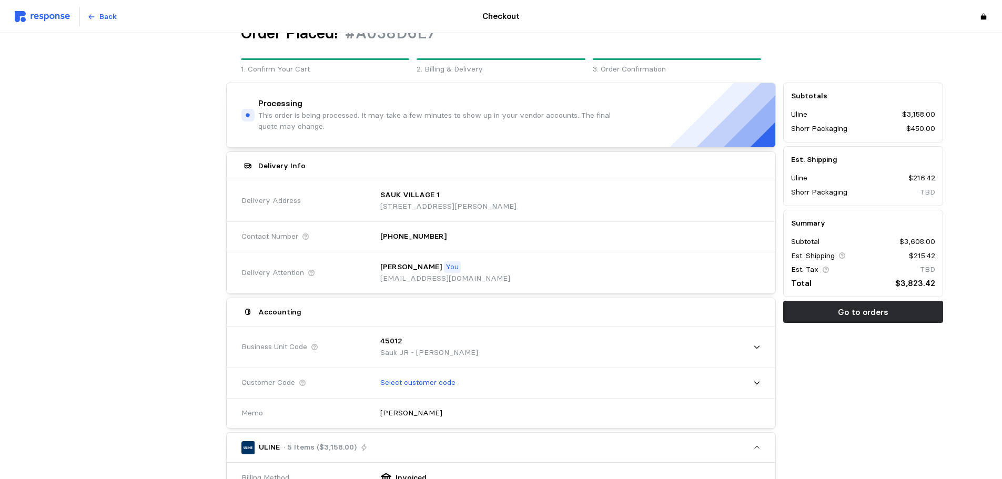
scroll to position [0, 0]
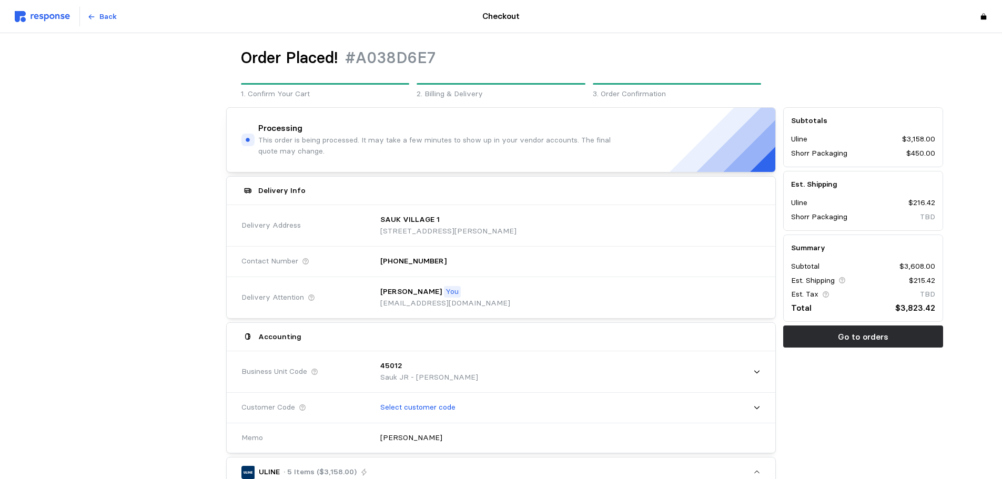
click at [46, 13] on img at bounding box center [42, 16] width 55 height 11
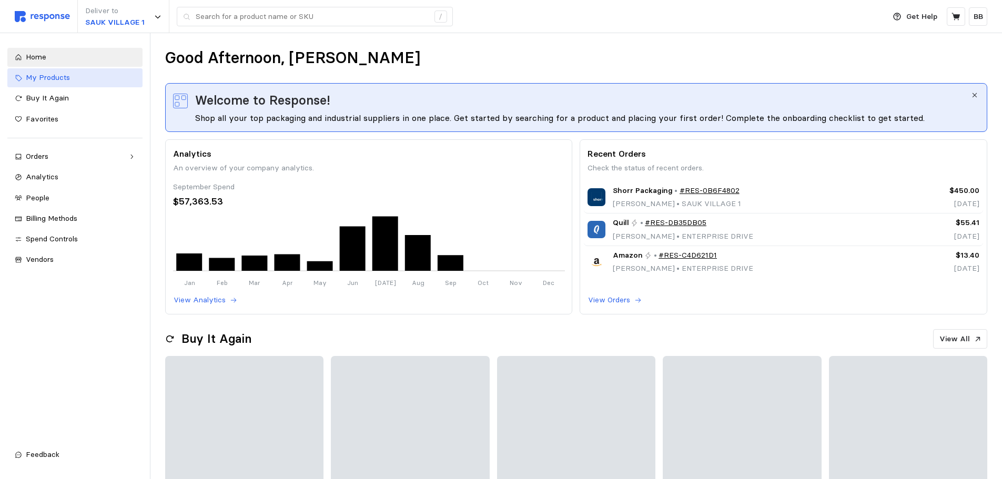
click at [43, 82] on span "My Products" at bounding box center [48, 77] width 44 height 9
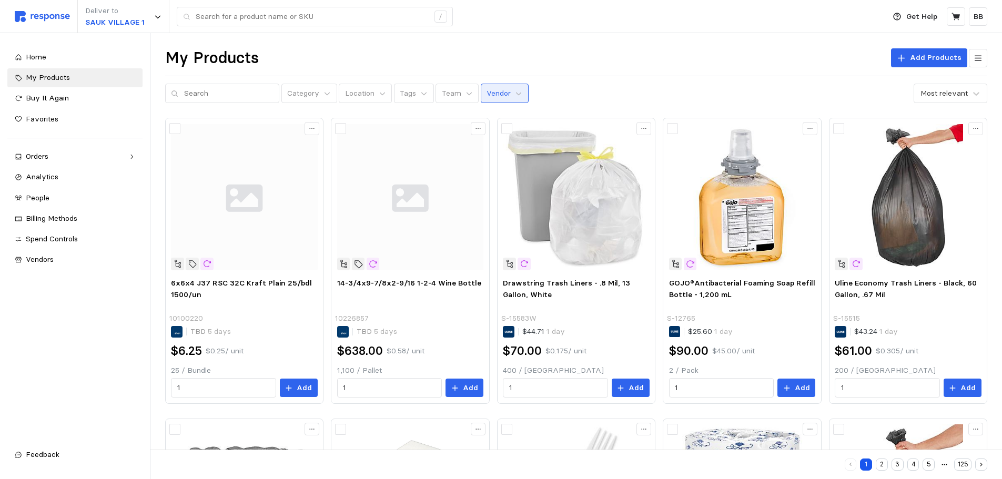
click at [487, 97] on p "Vendor" at bounding box center [499, 94] width 24 height 12
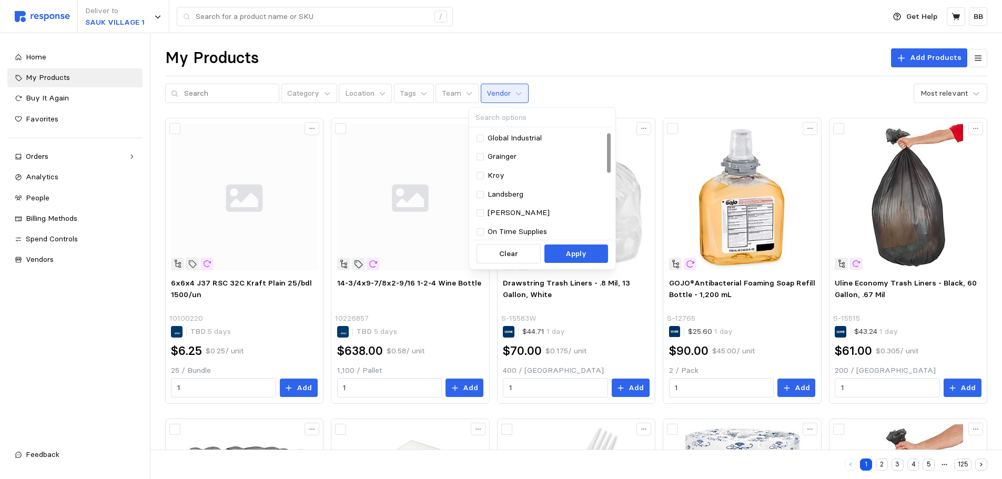
scroll to position [190, 0]
click at [508, 153] on p "Shorr Packaging" at bounding box center [516, 155] width 56 height 12
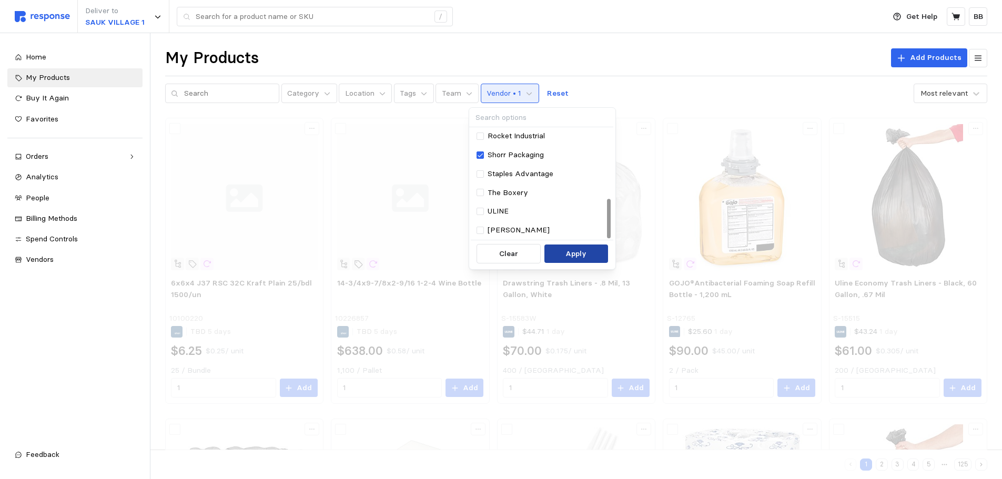
click at [575, 251] on p "Apply" at bounding box center [575, 254] width 21 height 12
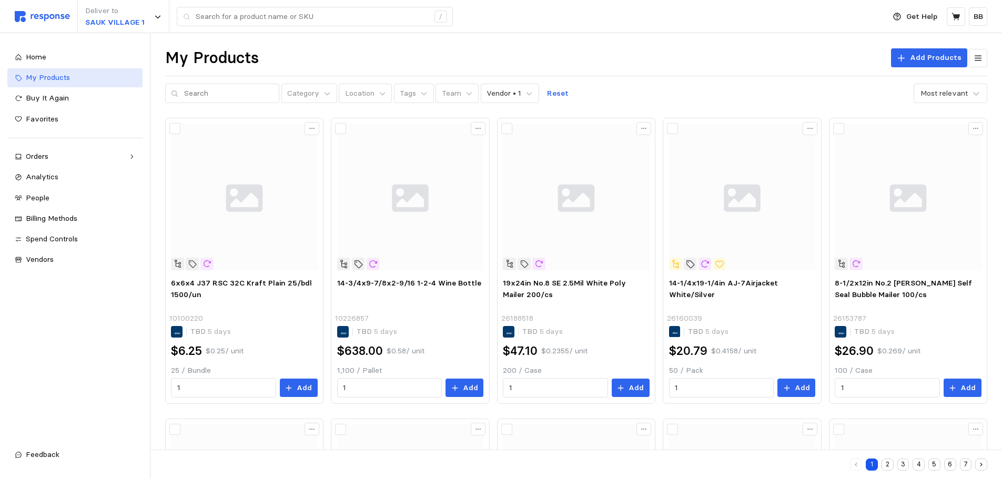
click at [54, 76] on span "My Products" at bounding box center [48, 77] width 44 height 9
click at [29, 54] on span "Home" at bounding box center [36, 56] width 21 height 9
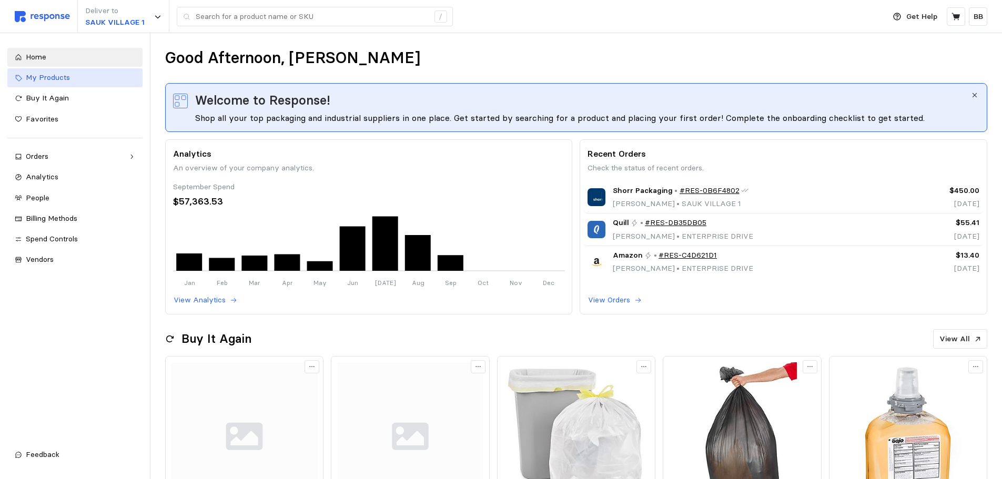
click at [42, 76] on span "My Products" at bounding box center [48, 77] width 44 height 9
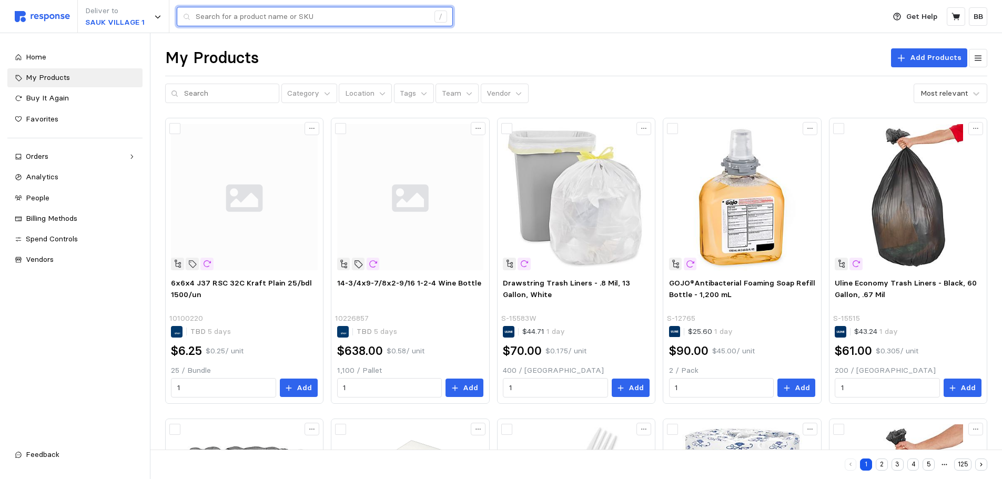
click at [350, 14] on input "text" at bounding box center [312, 16] width 233 height 19
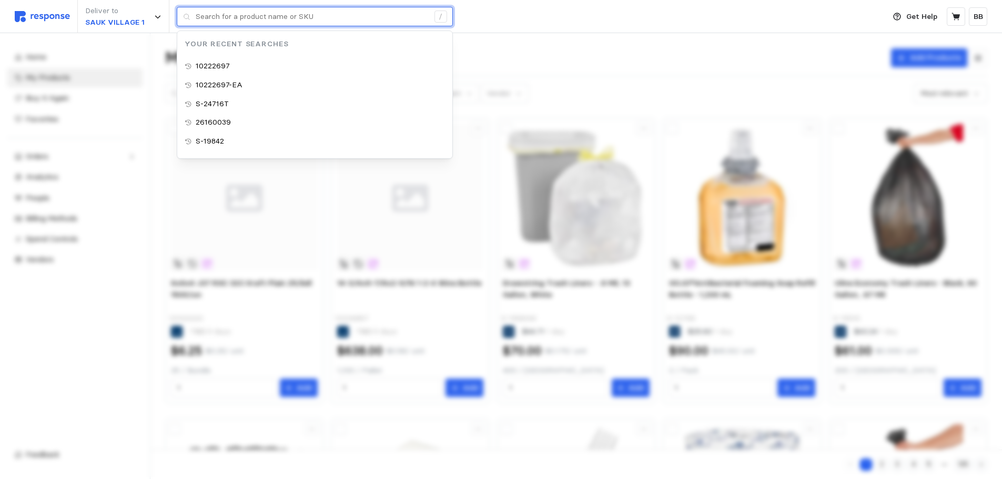
paste input "10226857-EA"
type input "10226857-EA"
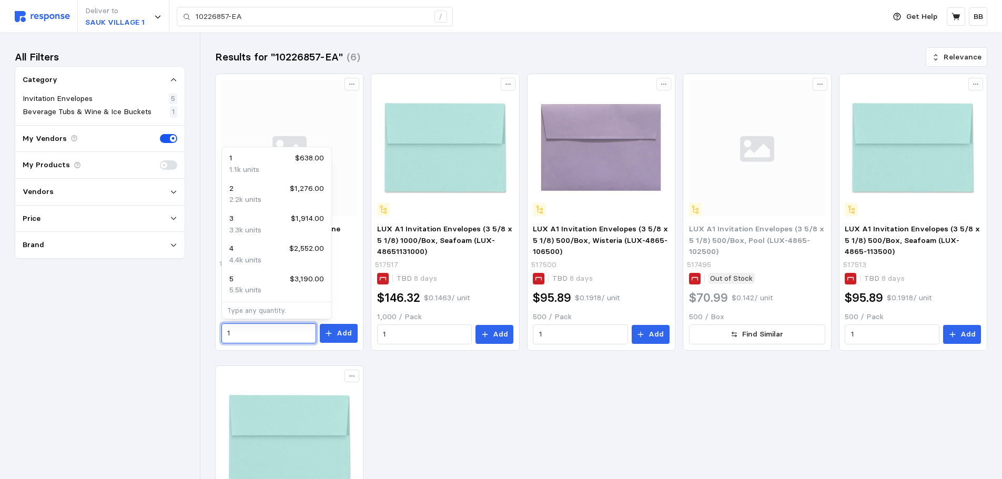
drag, startPoint x: 242, startPoint y: 330, endPoint x: 196, endPoint y: 330, distance: 45.8
click at [196, 330] on div "Deliver to SAUK VILLAGE 1 10226857-EA / Get Help BB 10226857-EA / Home My Produ…" at bounding box center [501, 343] width 1002 height 686
type input "4"
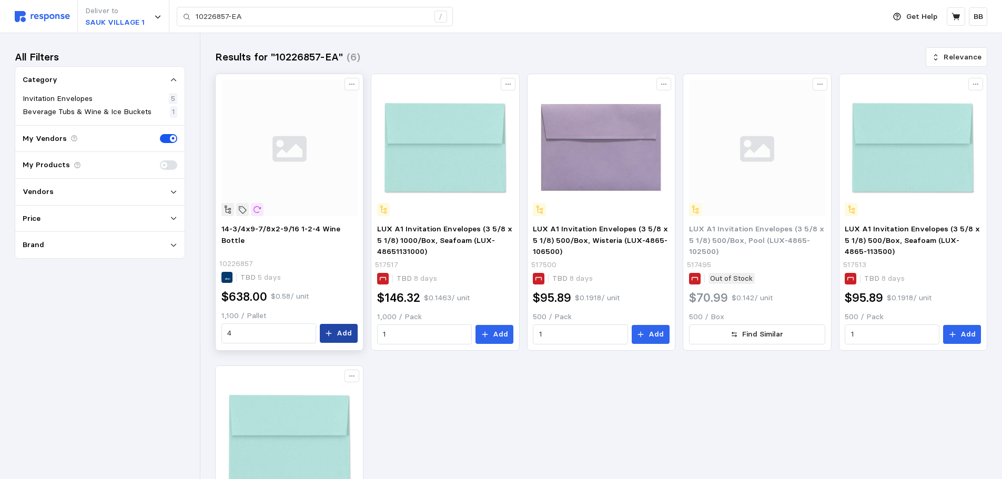
click at [341, 332] on p "Add" at bounding box center [344, 334] width 15 height 12
click at [951, 12] on icon at bounding box center [955, 16] width 9 height 9
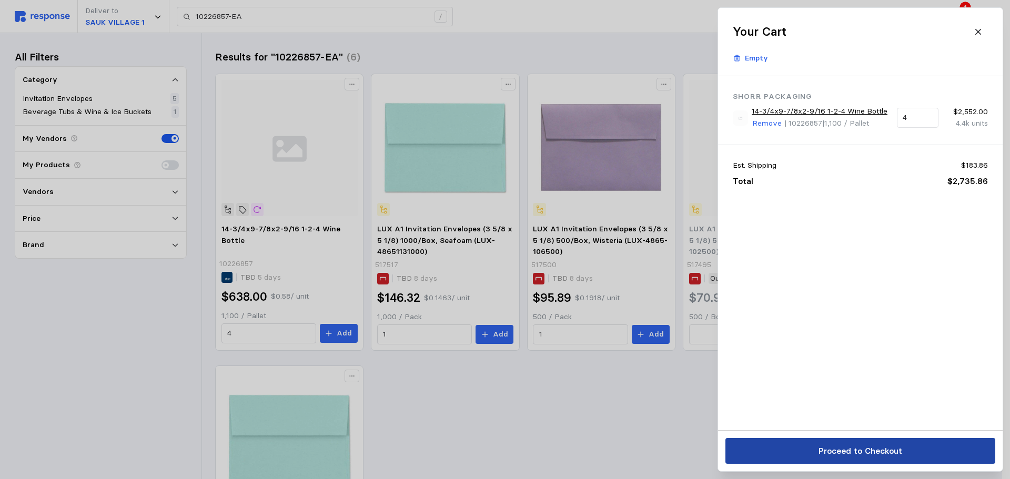
click at [850, 452] on p "Proceed to Checkout" at bounding box center [860, 450] width 84 height 13
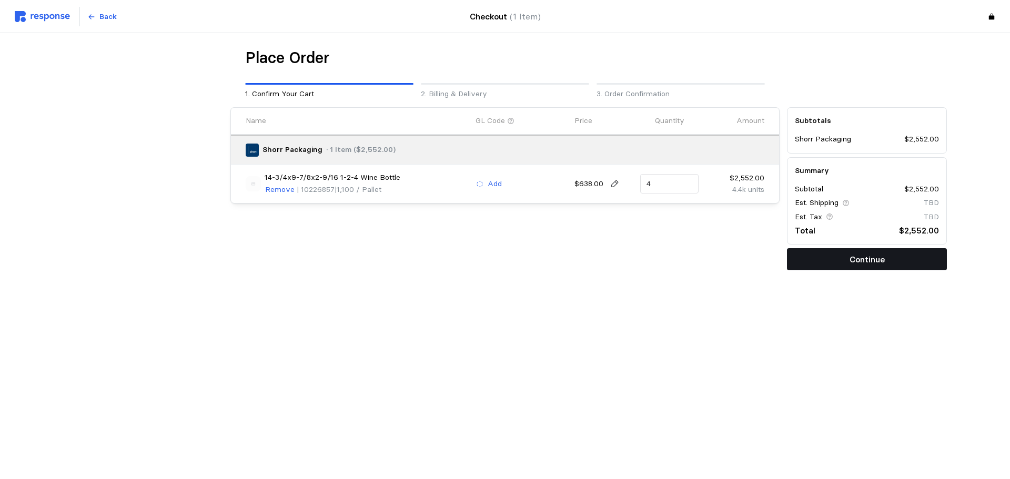
click at [854, 262] on p "Continue" at bounding box center [866, 259] width 35 height 13
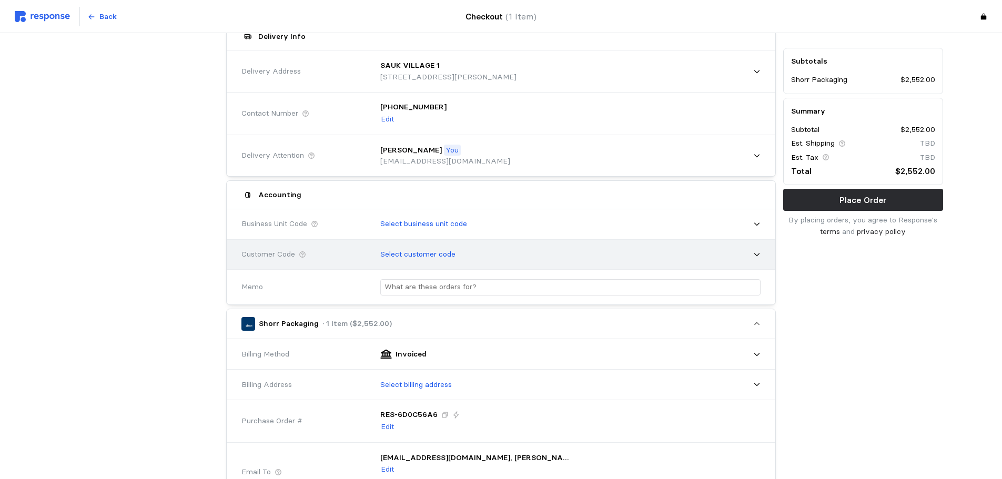
scroll to position [105, 0]
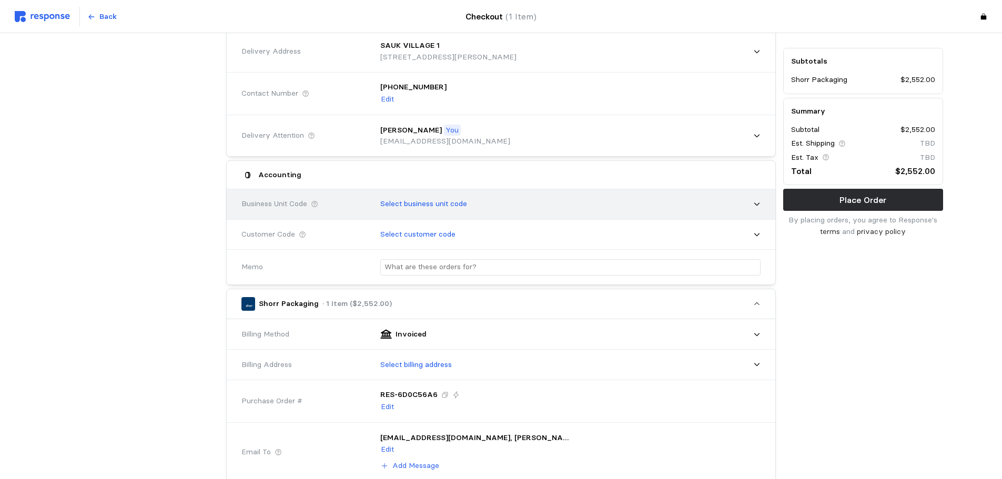
click at [419, 204] on p "Select business unit code" at bounding box center [423, 204] width 87 height 12
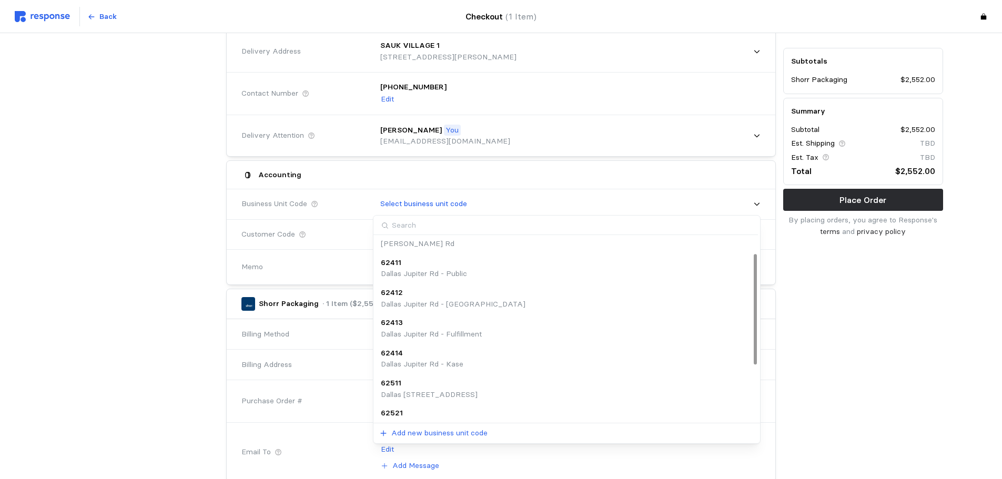
scroll to position [118, 0]
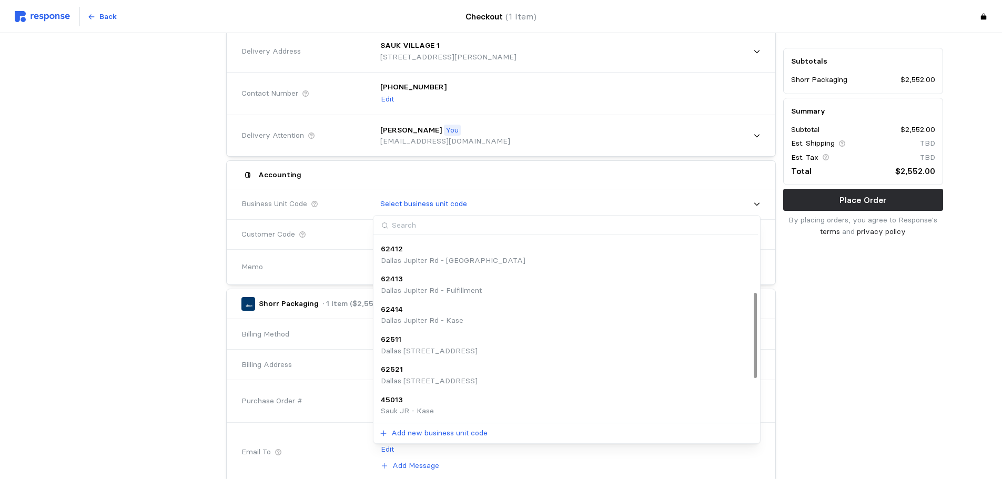
click at [416, 406] on p "Sauk JR - Kase" at bounding box center [407, 412] width 53 height 12
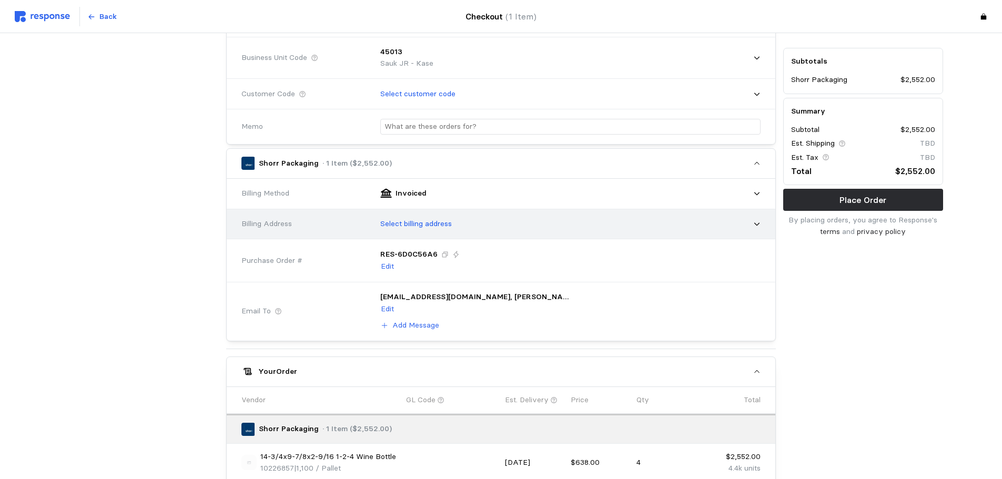
scroll to position [263, 0]
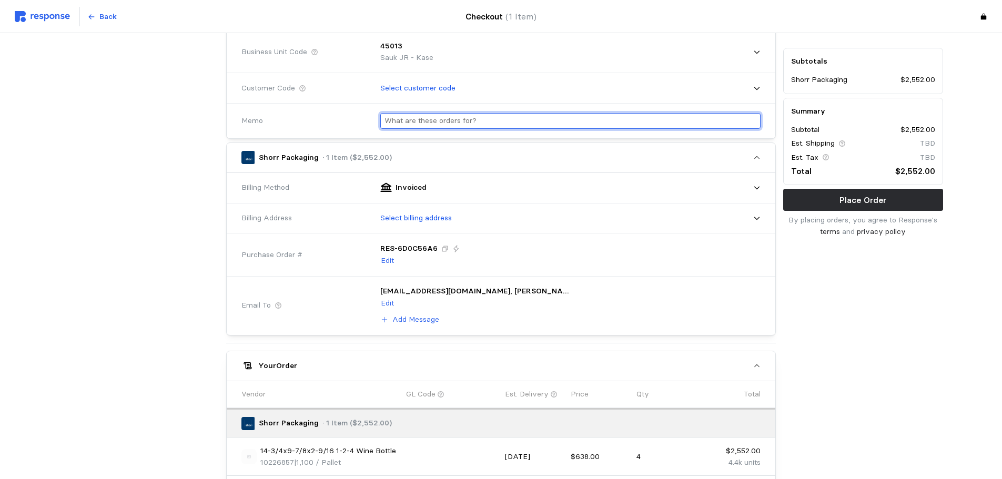
click at [420, 118] on input "text" at bounding box center [570, 121] width 372 height 15
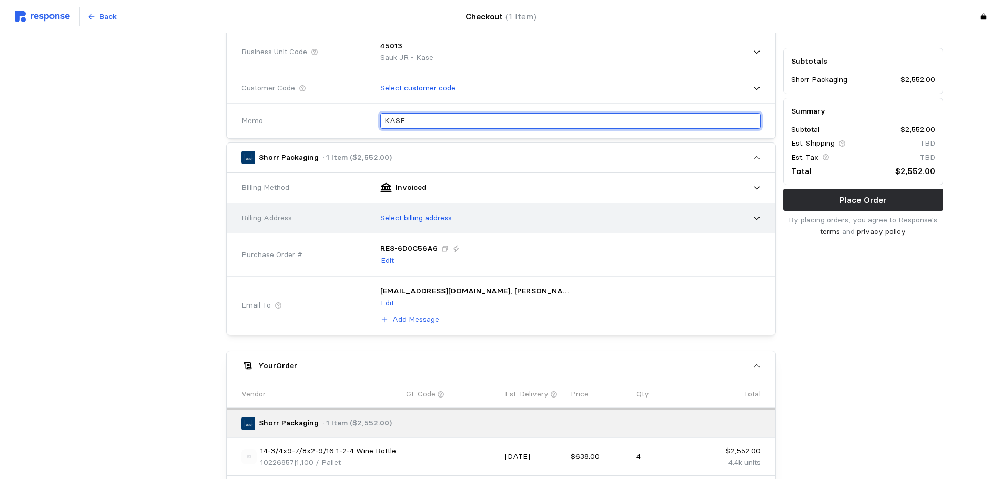
type input "KASE"
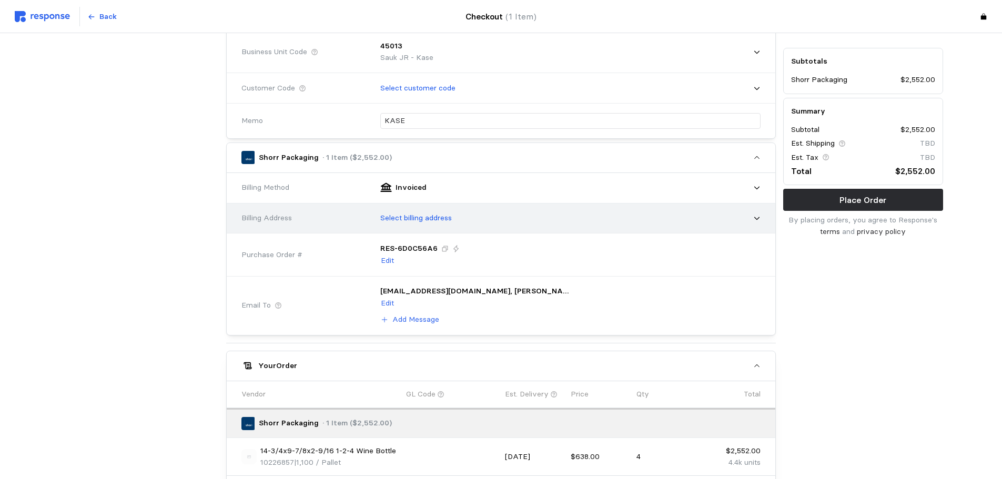
click at [410, 212] on div "Select billing address" at bounding box center [567, 218] width 388 height 26
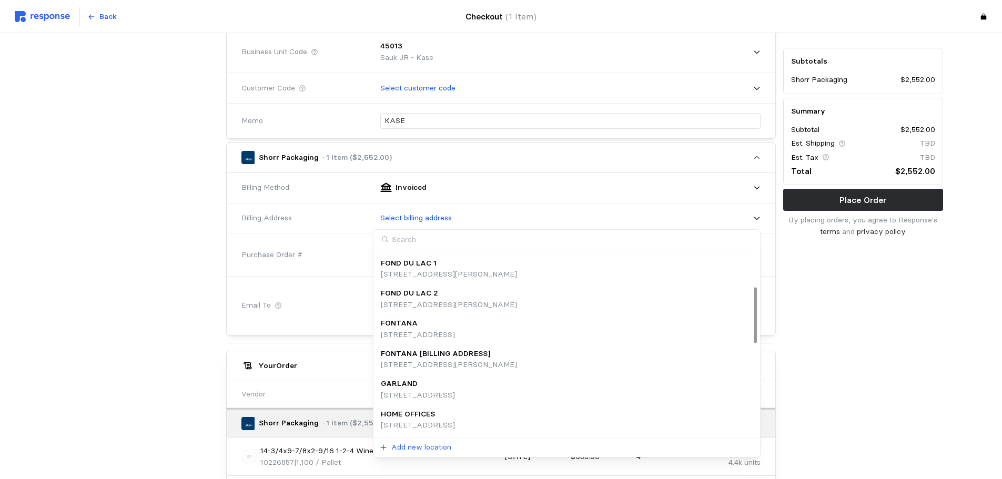
scroll to position [223, 0]
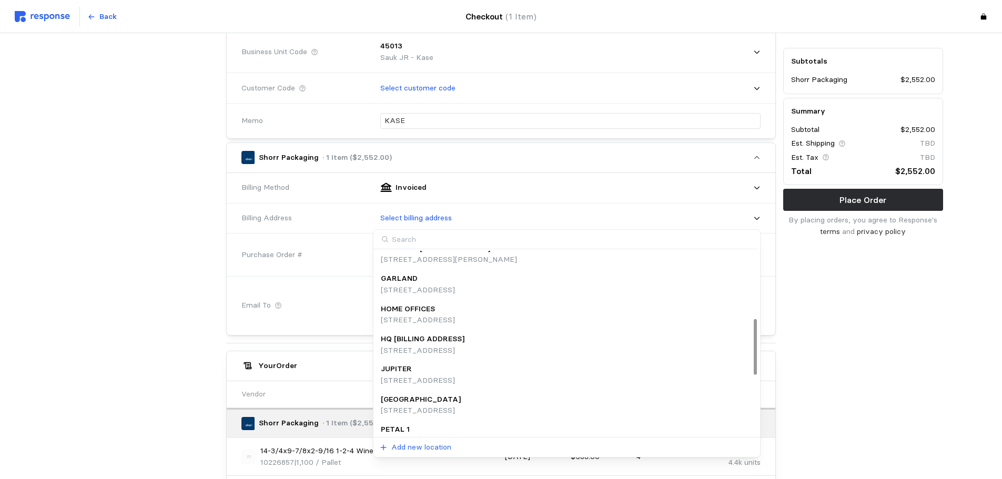
click at [444, 344] on p "HQ [BILLING ADDRESS]" at bounding box center [423, 339] width 84 height 12
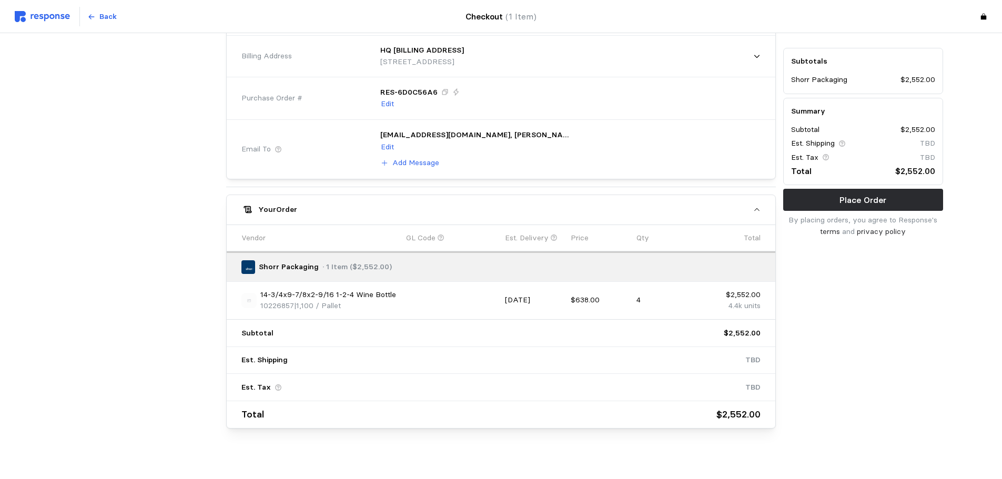
scroll to position [439, 0]
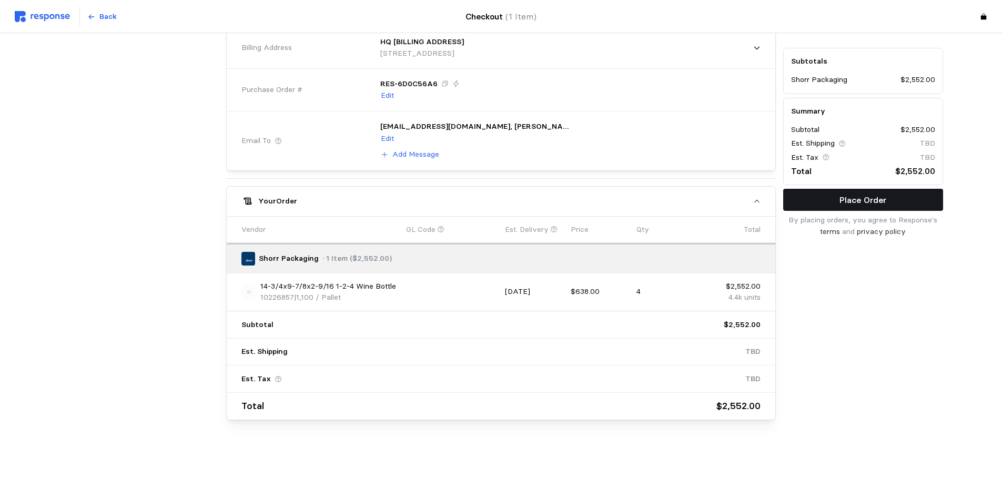
click at [882, 197] on p "Place Order" at bounding box center [862, 200] width 47 height 13
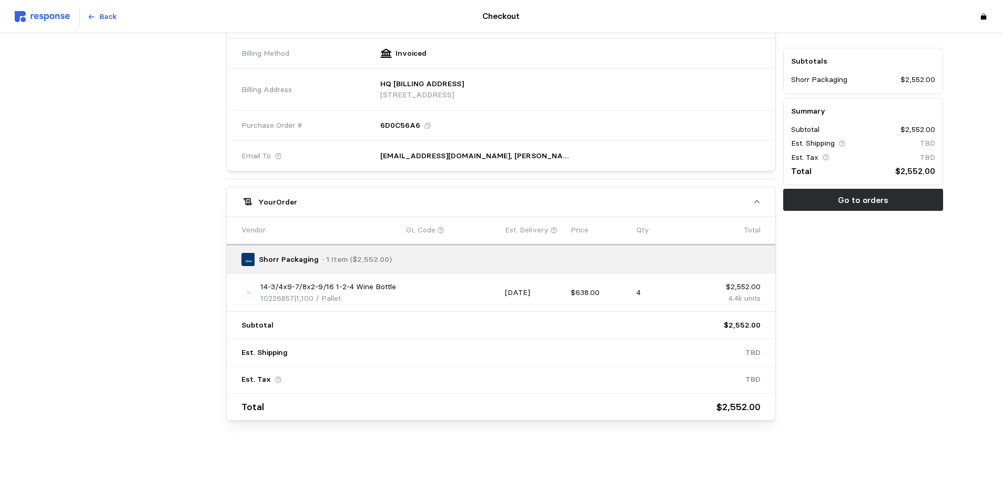
scroll to position [450, 0]
